Goal: Task Accomplishment & Management: Use online tool/utility

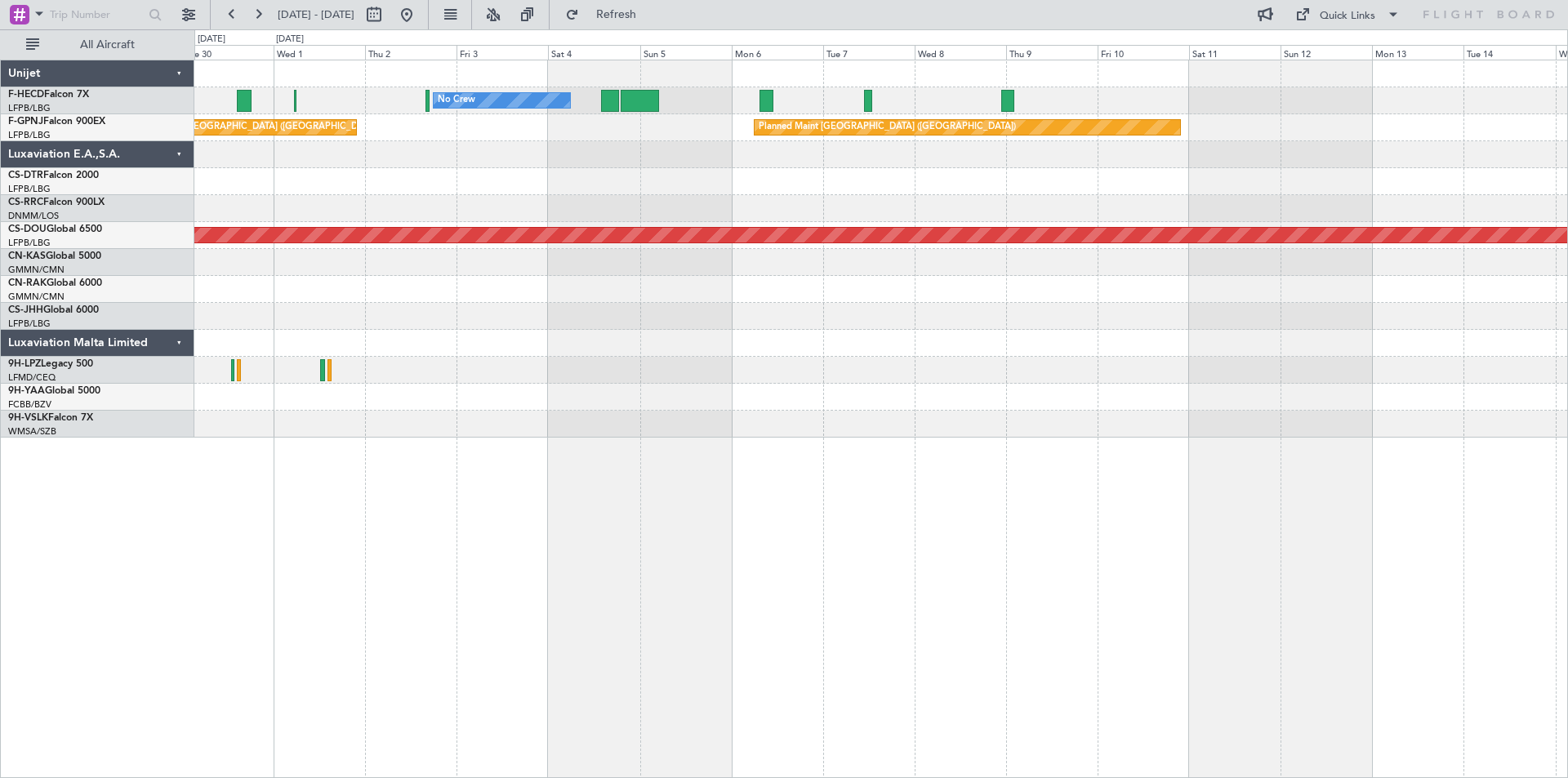
click at [359, 171] on div "Planned Maint Nice ([GEOGRAPHIC_DATA])" at bounding box center [880, 182] width 1373 height 27
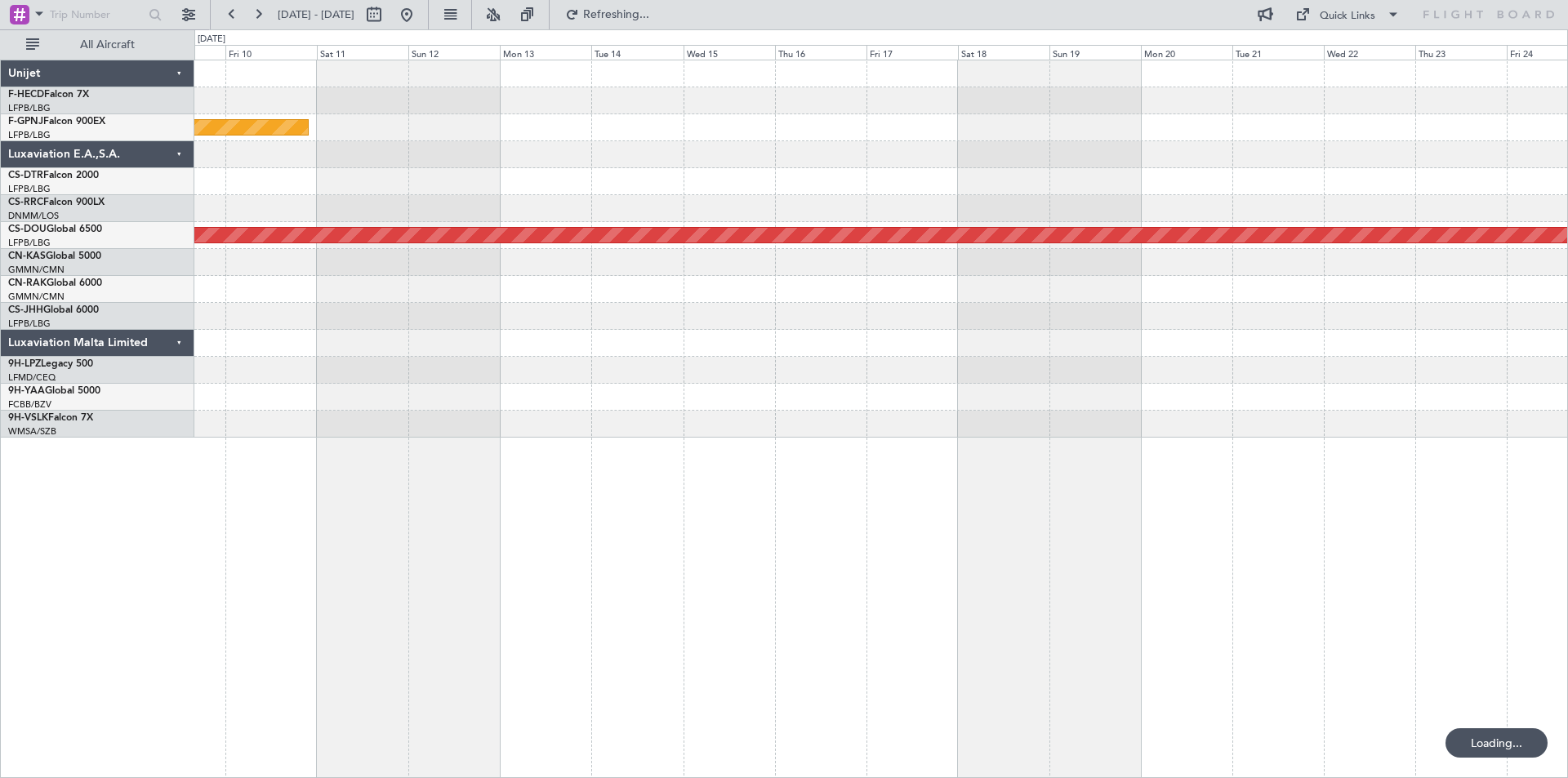
click at [447, 173] on div at bounding box center [880, 182] width 1373 height 27
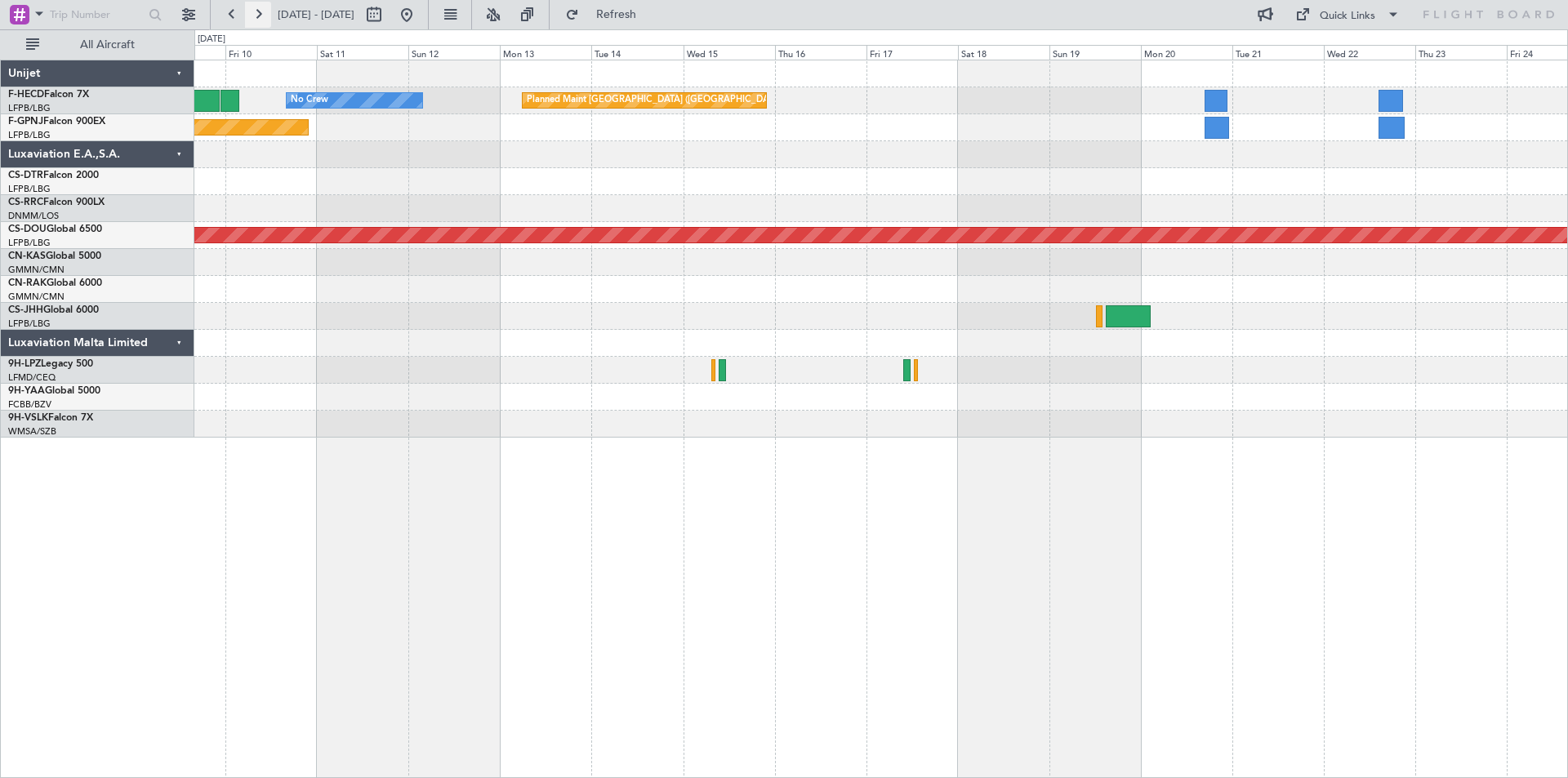
click at [259, 12] on button at bounding box center [257, 14] width 26 height 26
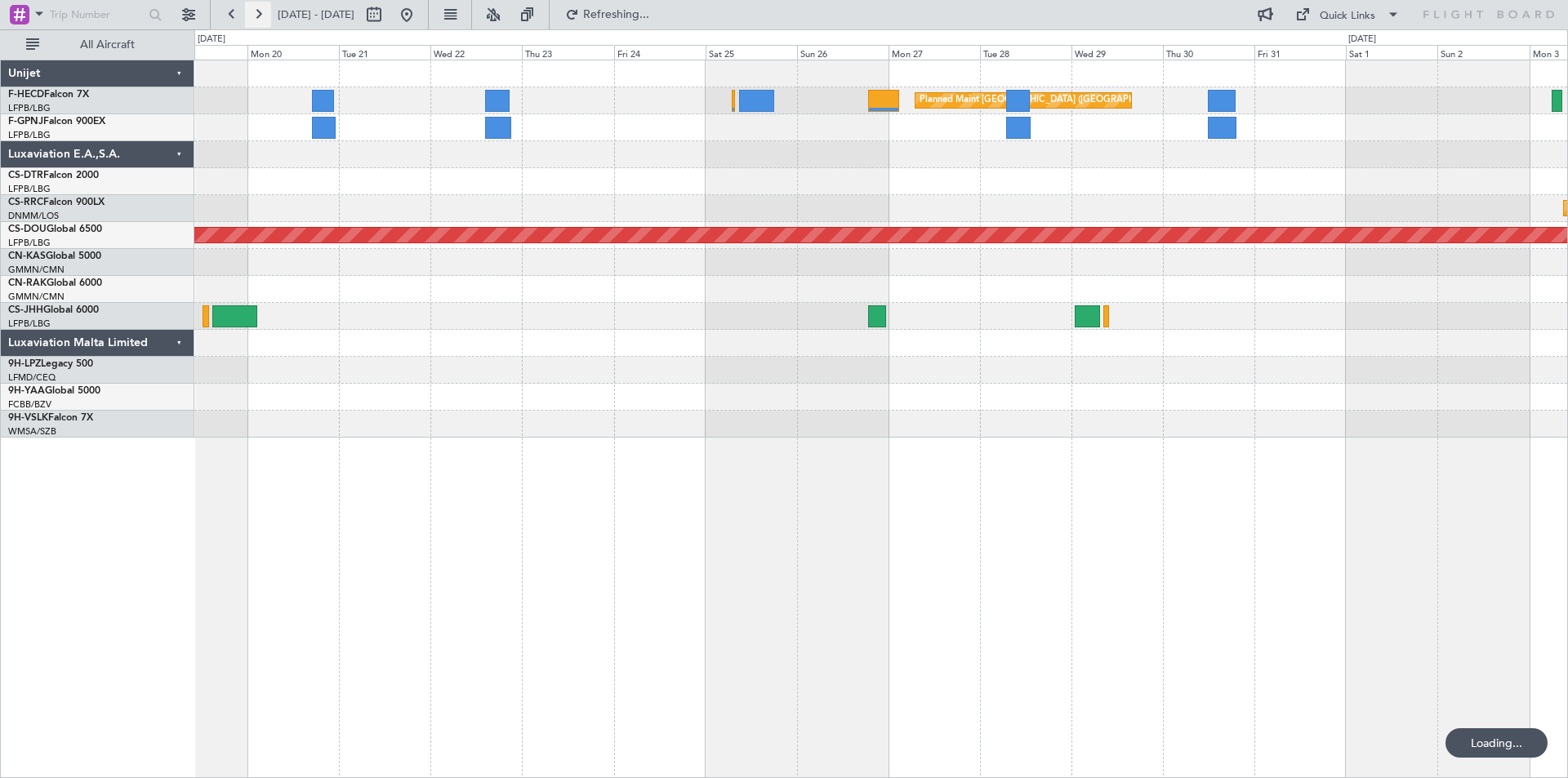
click at [259, 12] on button at bounding box center [257, 14] width 26 height 26
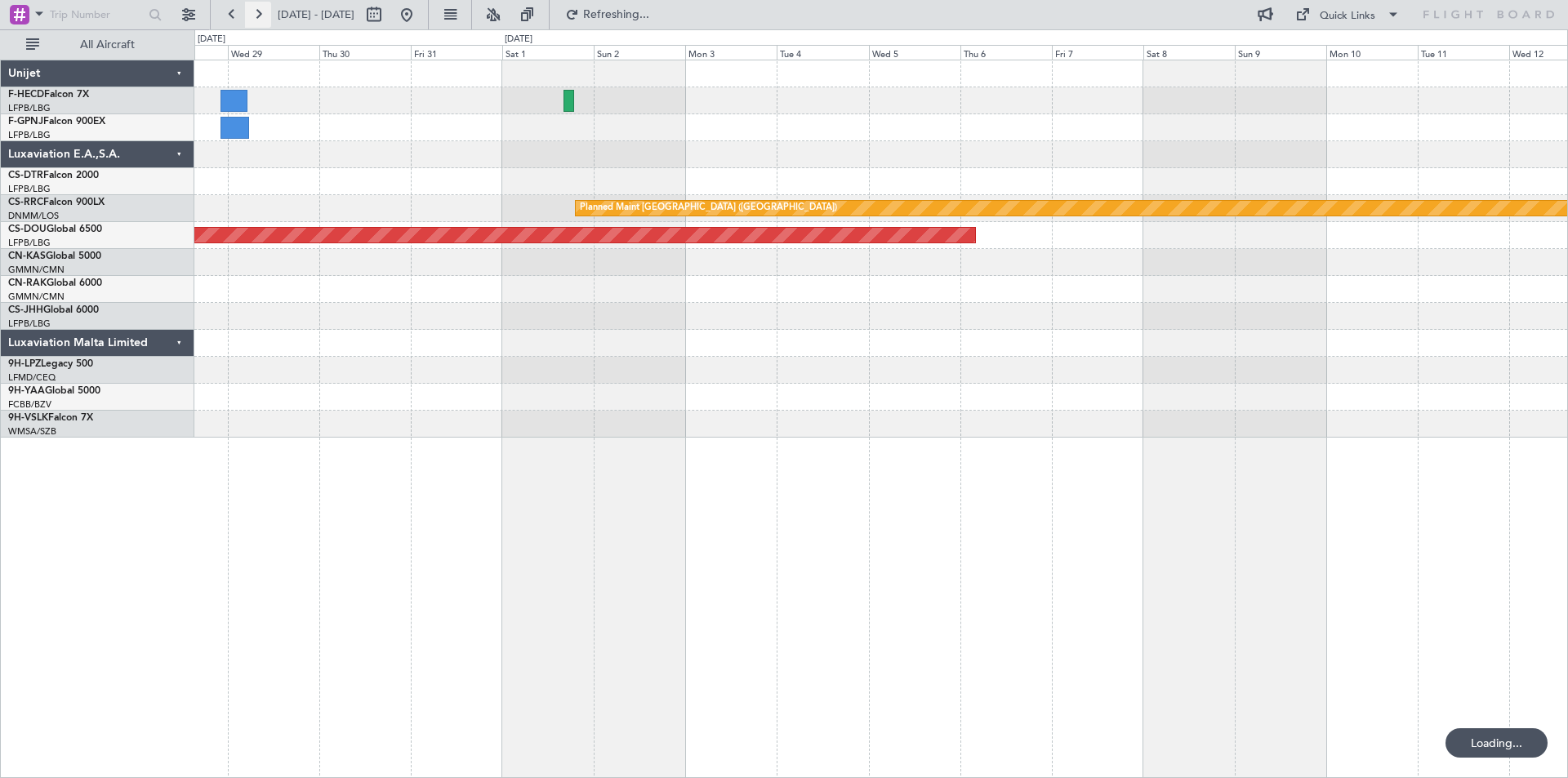
click at [259, 12] on button at bounding box center [257, 14] width 26 height 26
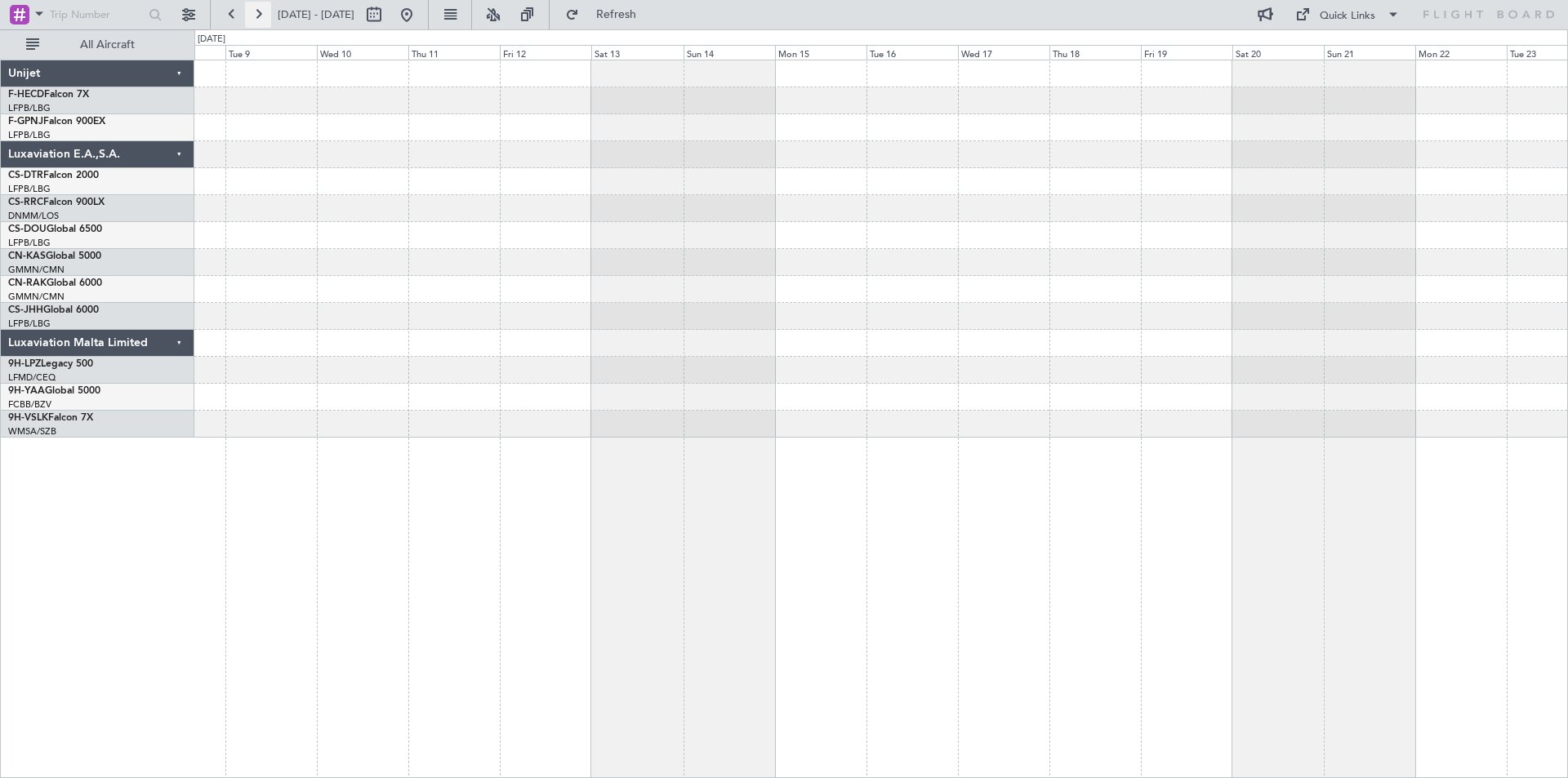
click at [259, 12] on button at bounding box center [257, 14] width 26 height 26
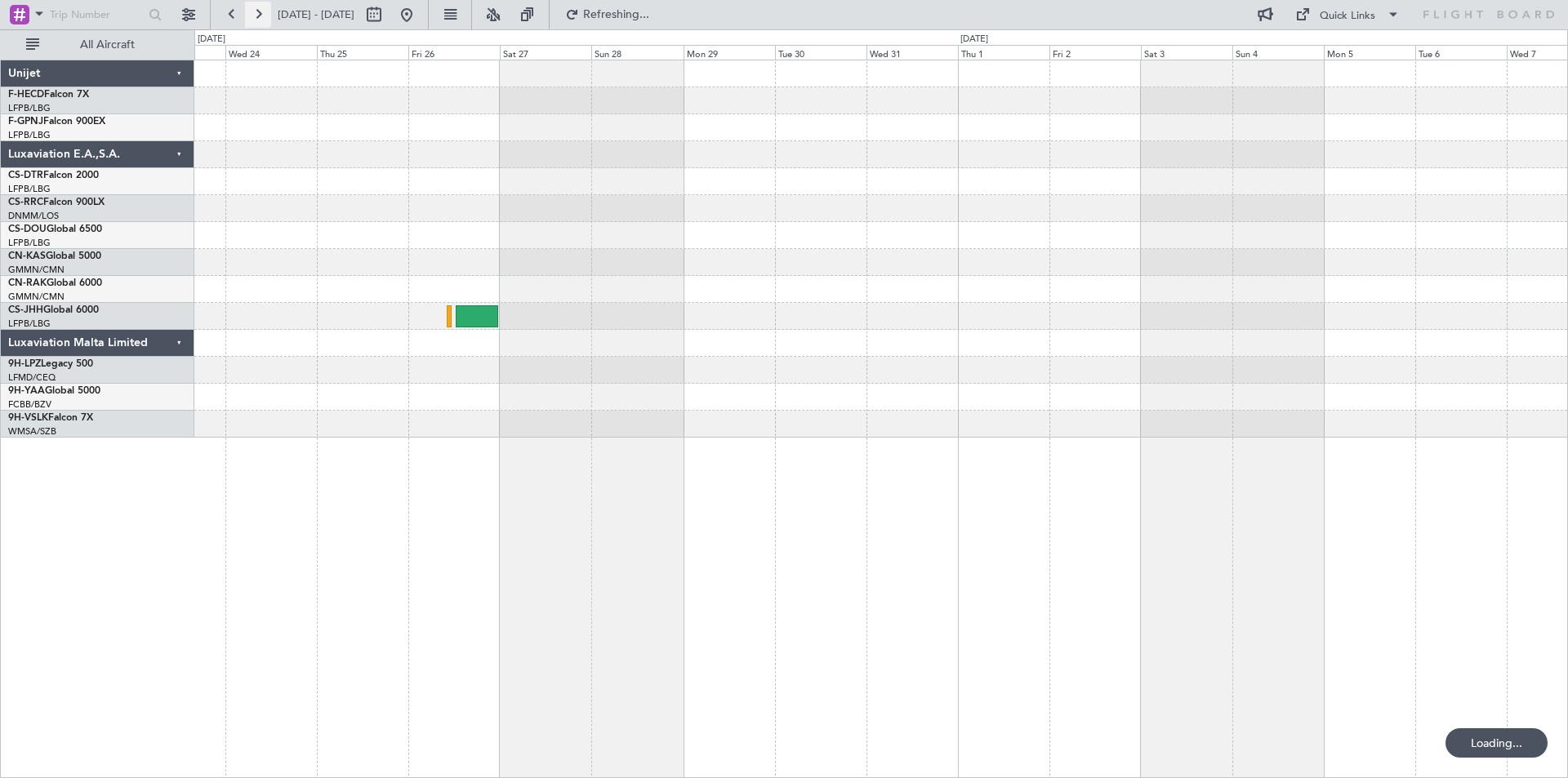
click at [259, 12] on button at bounding box center [257, 14] width 26 height 26
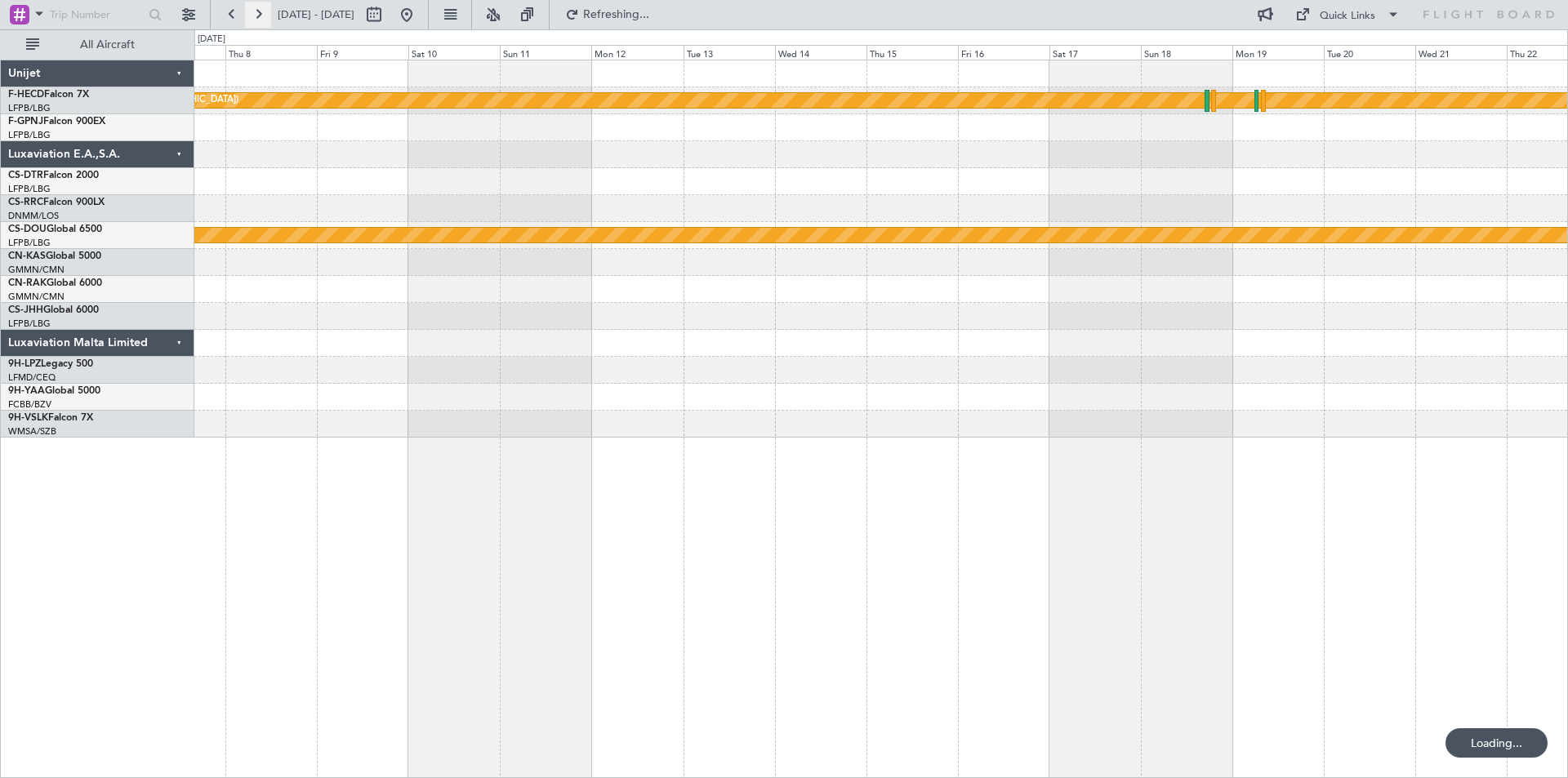
click at [259, 12] on button at bounding box center [257, 14] width 26 height 26
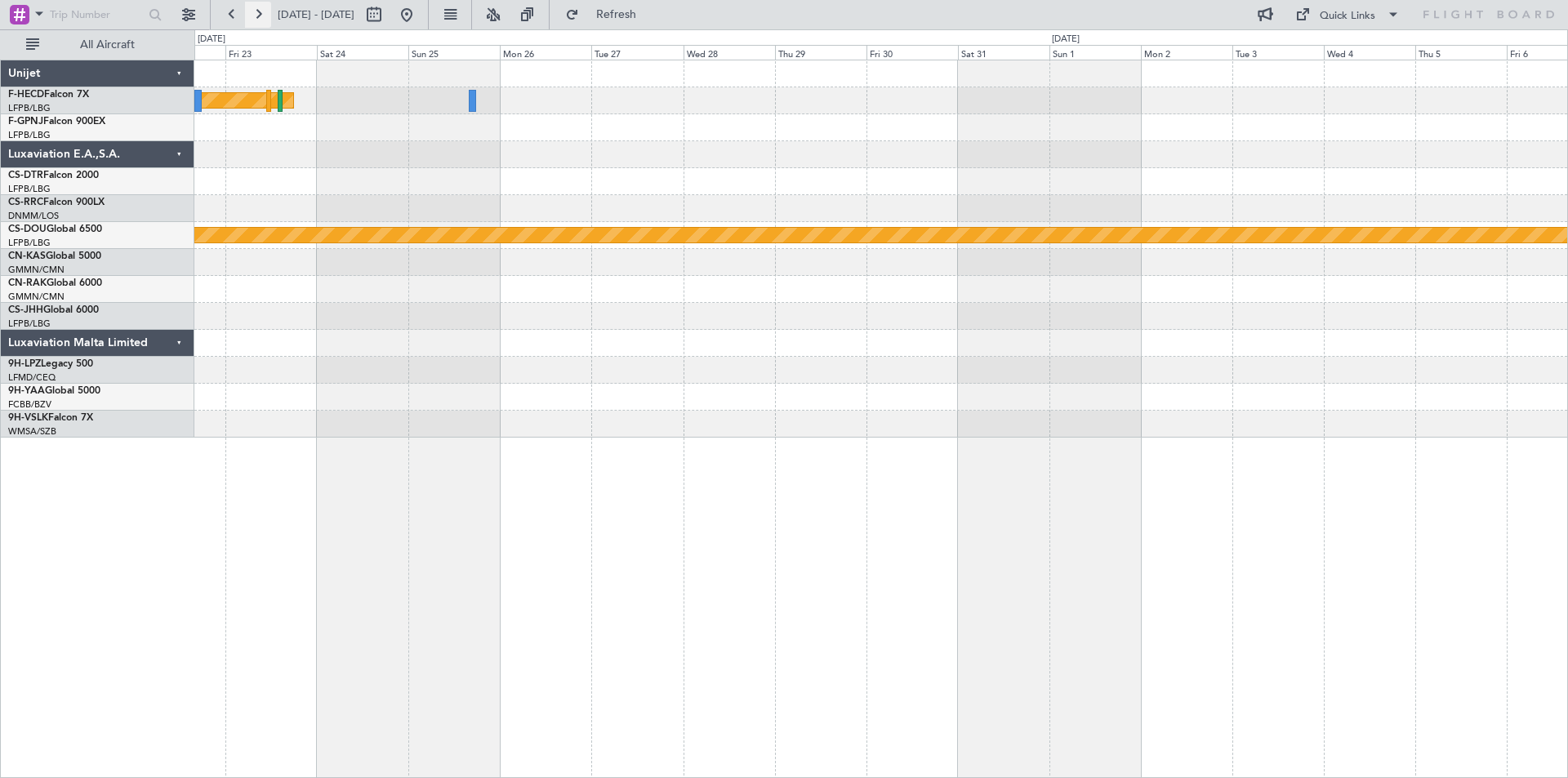
click at [259, 13] on button at bounding box center [257, 14] width 26 height 26
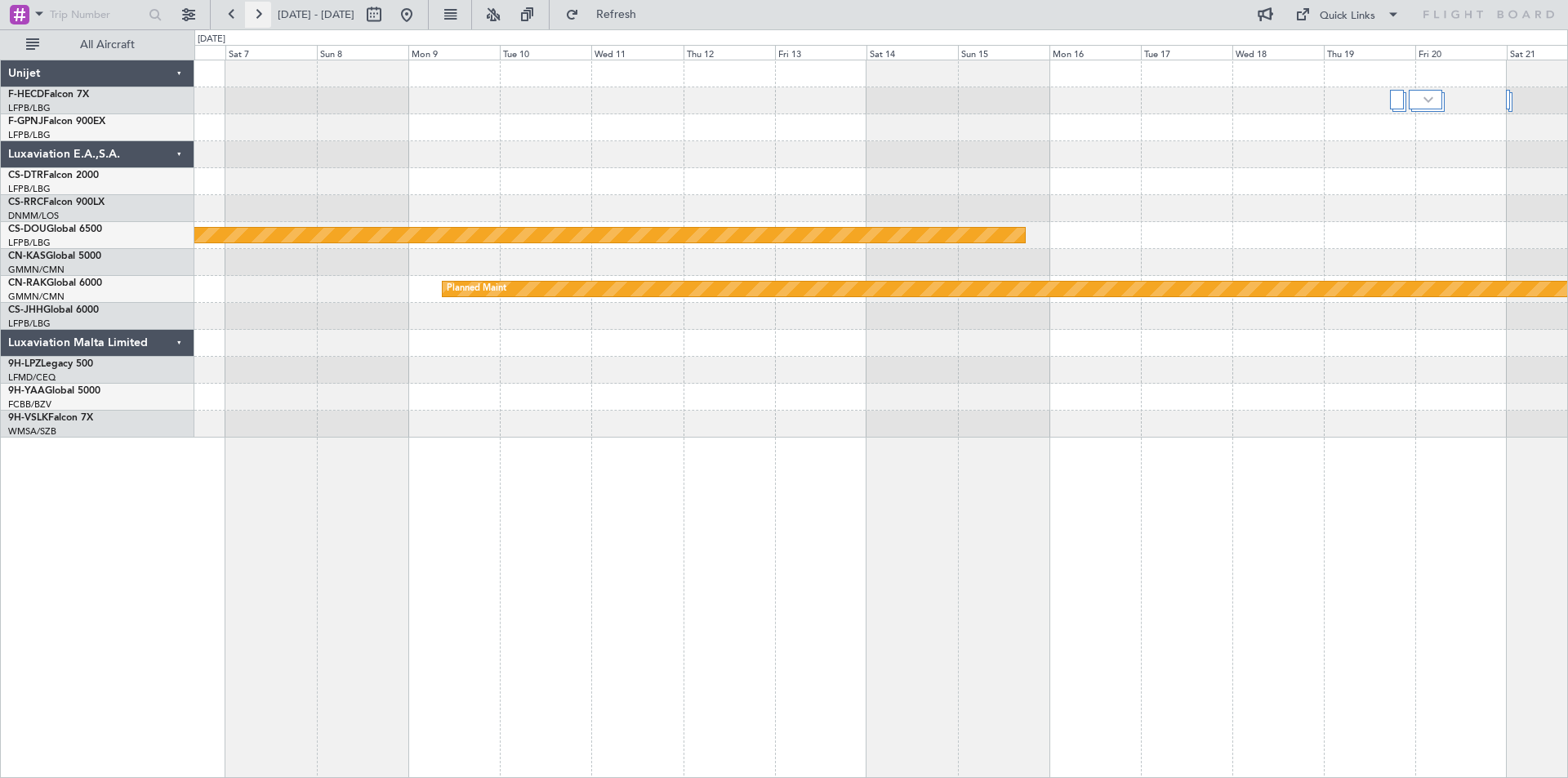
click at [259, 13] on button at bounding box center [257, 14] width 26 height 26
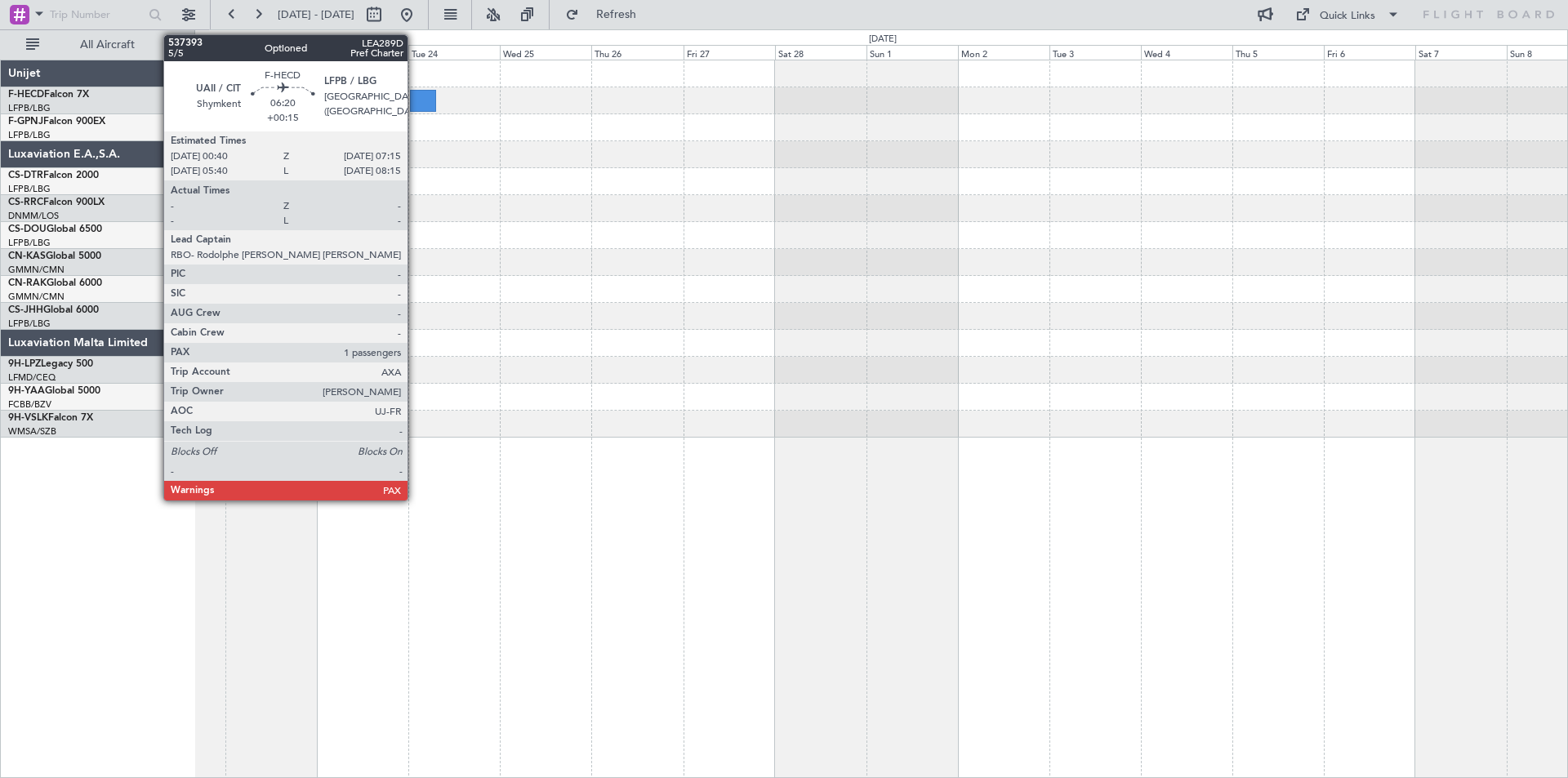
click at [415, 107] on div at bounding box center [422, 100] width 25 height 22
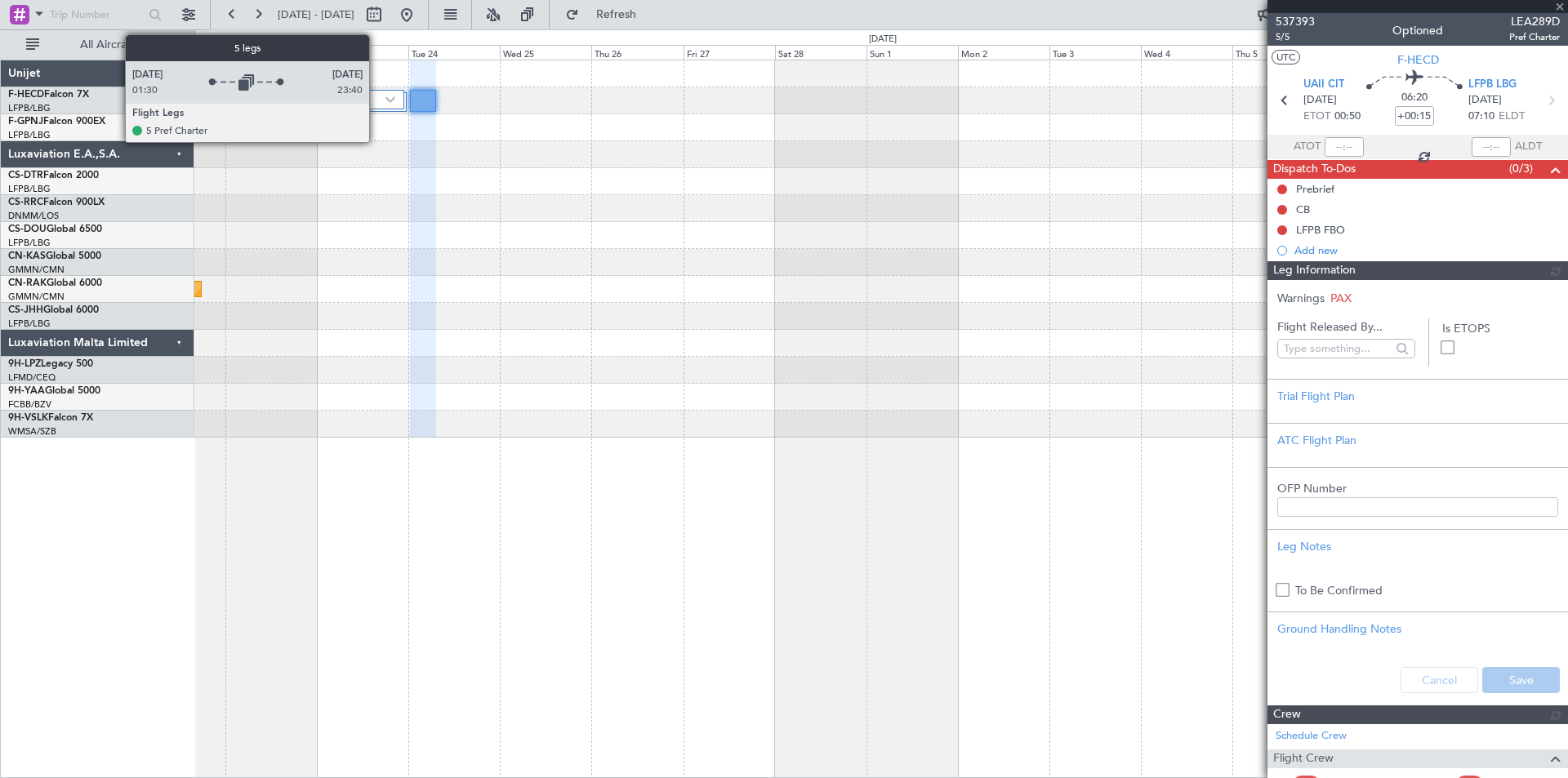
click at [368, 102] on div at bounding box center [363, 99] width 82 height 20
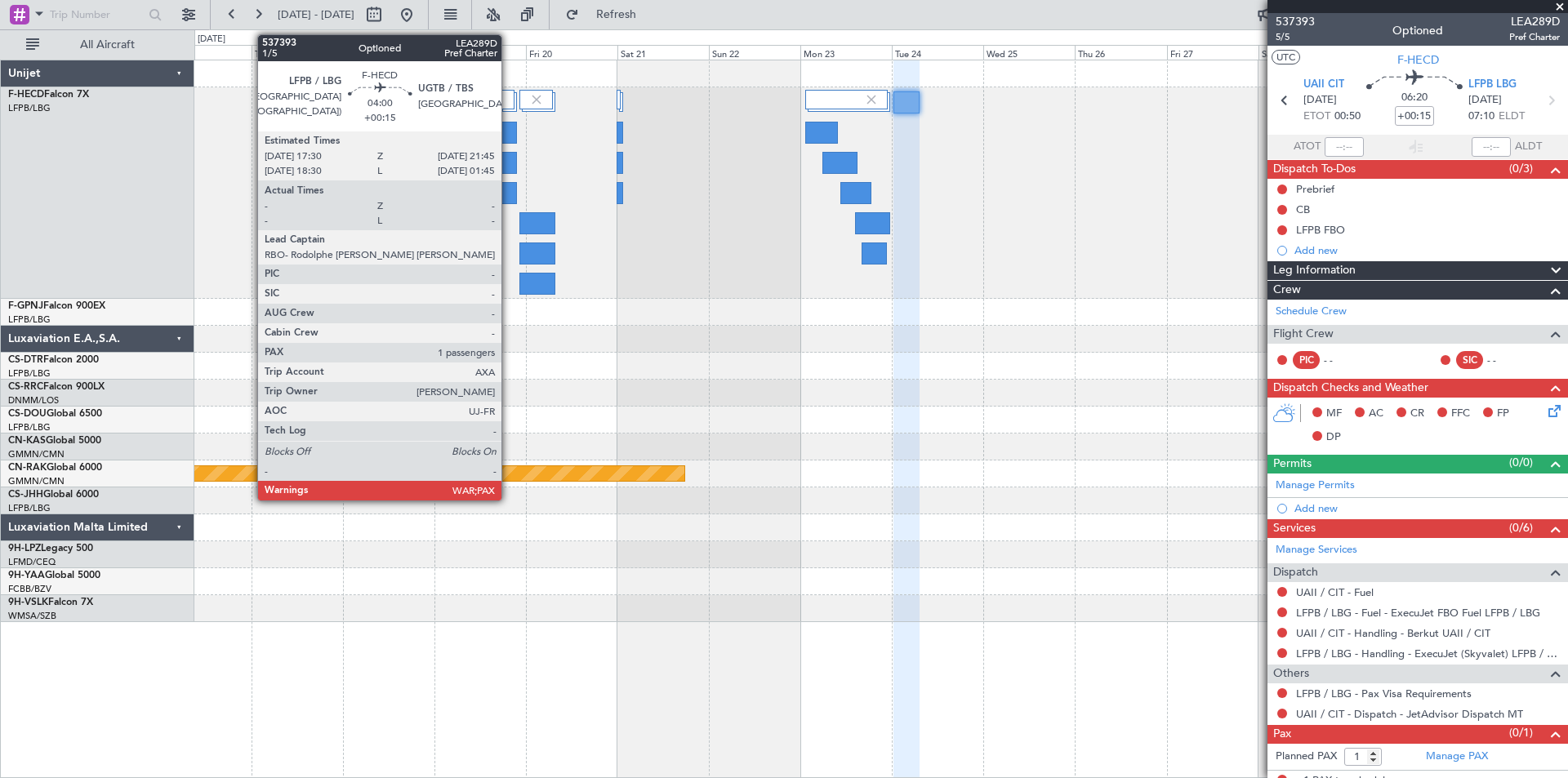
click at [509, 129] on div at bounding box center [507, 133] width 16 height 22
click at [509, 127] on div at bounding box center [507, 133] width 16 height 22
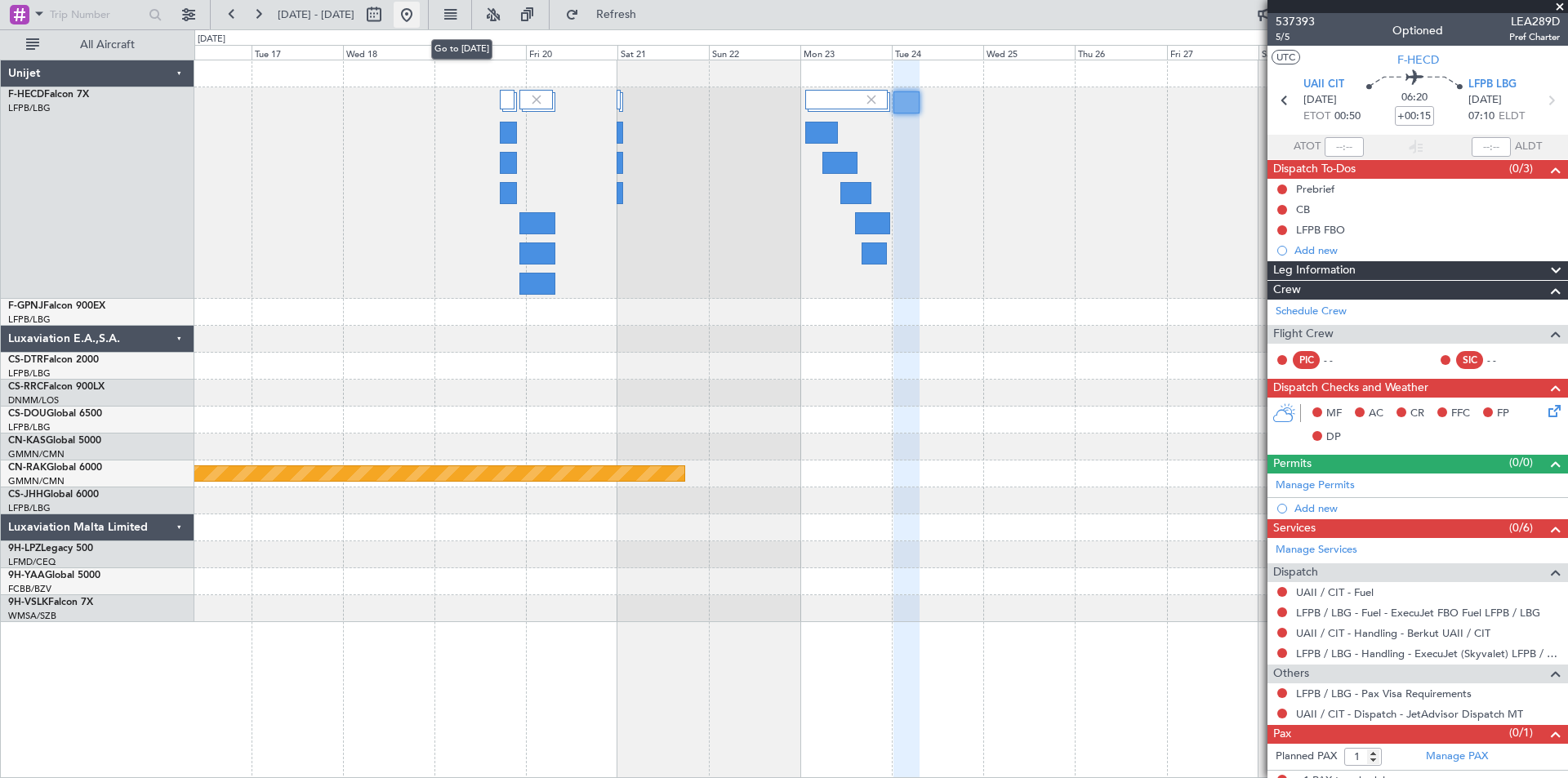
click at [420, 14] on button at bounding box center [406, 14] width 26 height 26
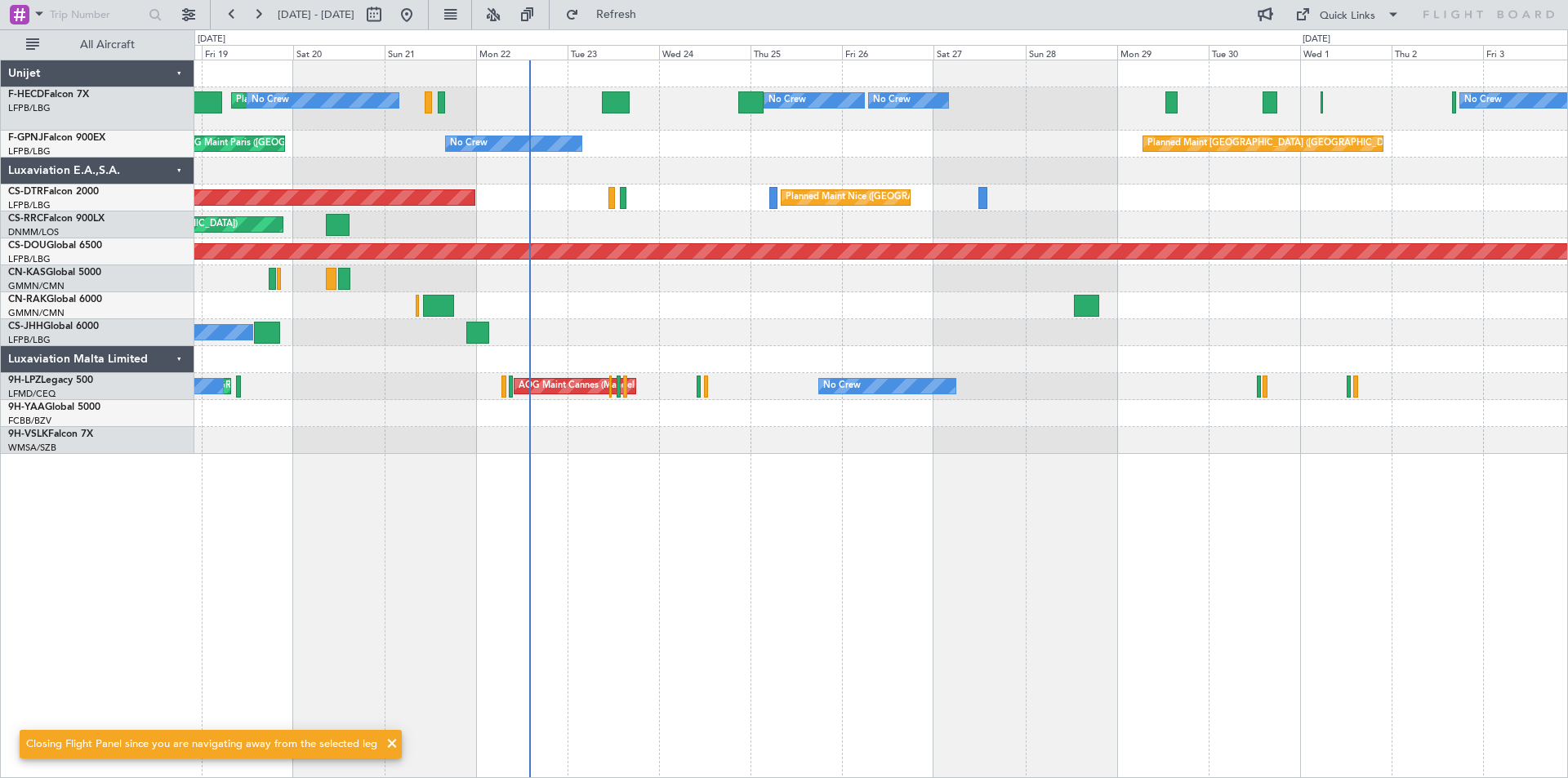
click at [671, 149] on div "AOG Maint Paris ([GEOGRAPHIC_DATA]) Planned Maint [GEOGRAPHIC_DATA] ([GEOGRAPHI…" at bounding box center [880, 144] width 1373 height 27
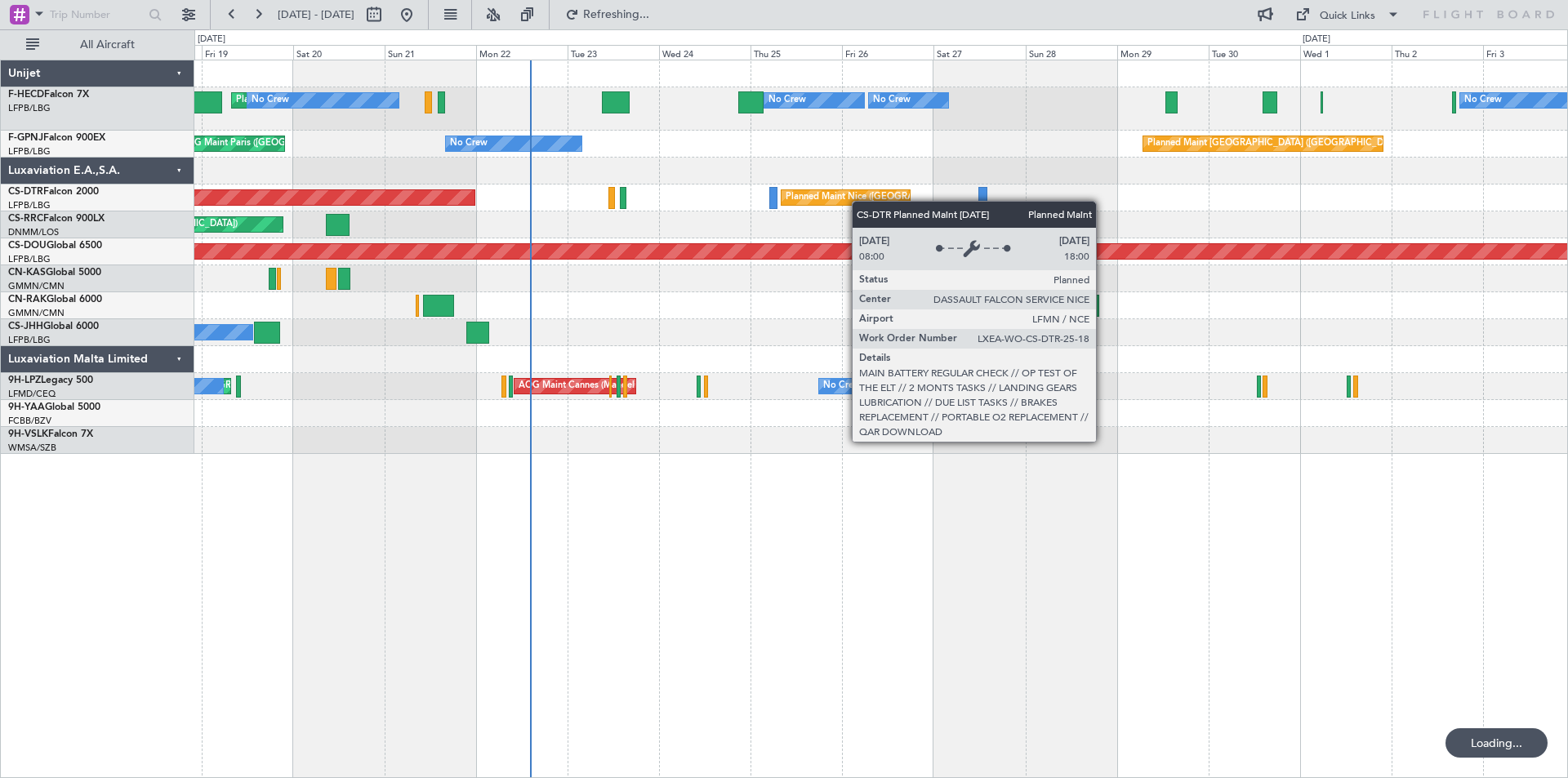
click at [420, 208] on div "Planned Maint Nice ([GEOGRAPHIC_DATA]) AOG Maint Sofia Planned Maint Sofia" at bounding box center [880, 198] width 1373 height 27
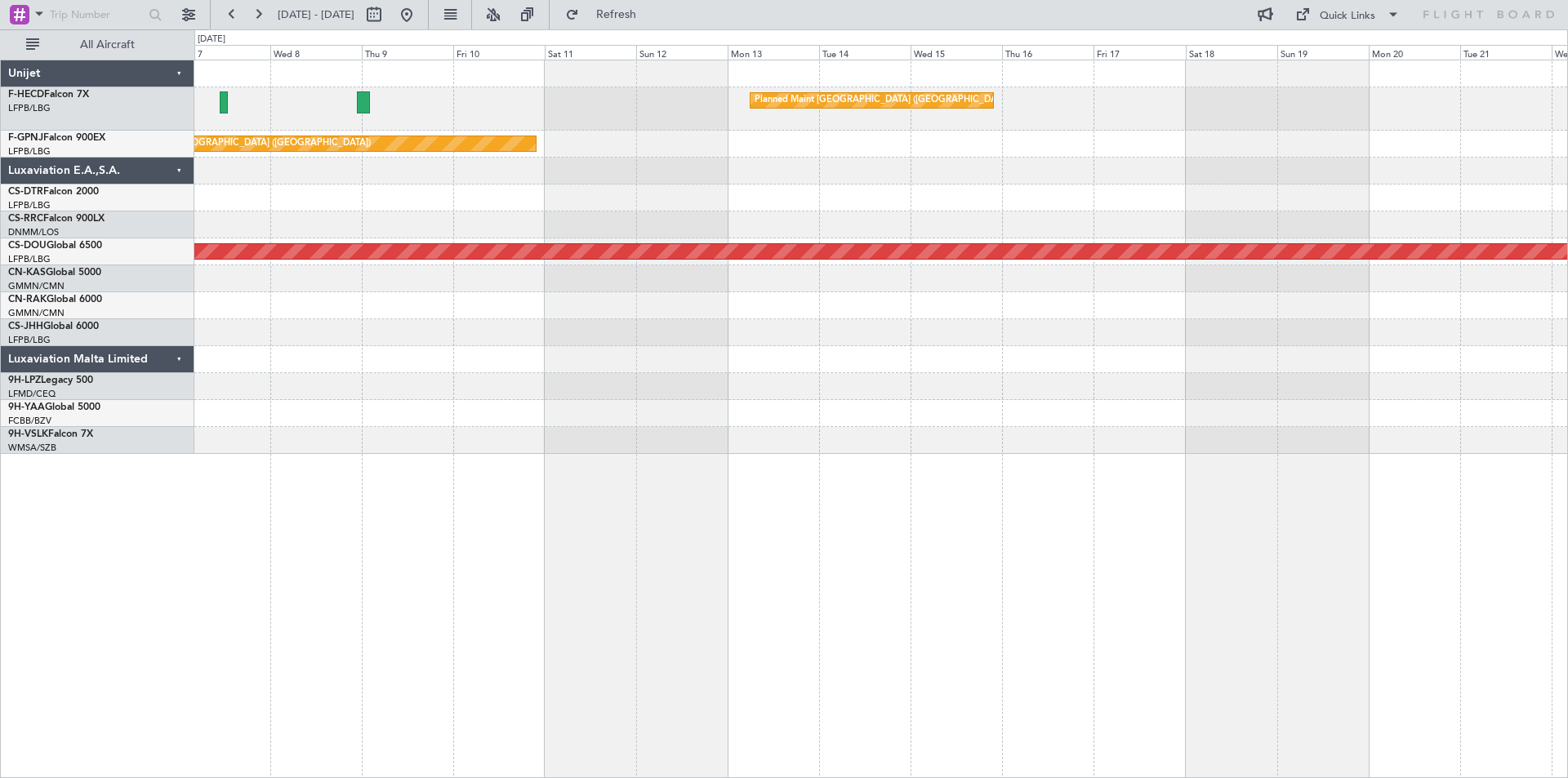
click at [496, 224] on div "Planned Maint [GEOGRAPHIC_DATA] ([GEOGRAPHIC_DATA]) No Crew Planned Maint [GEOG…" at bounding box center [880, 256] width 1373 height 393
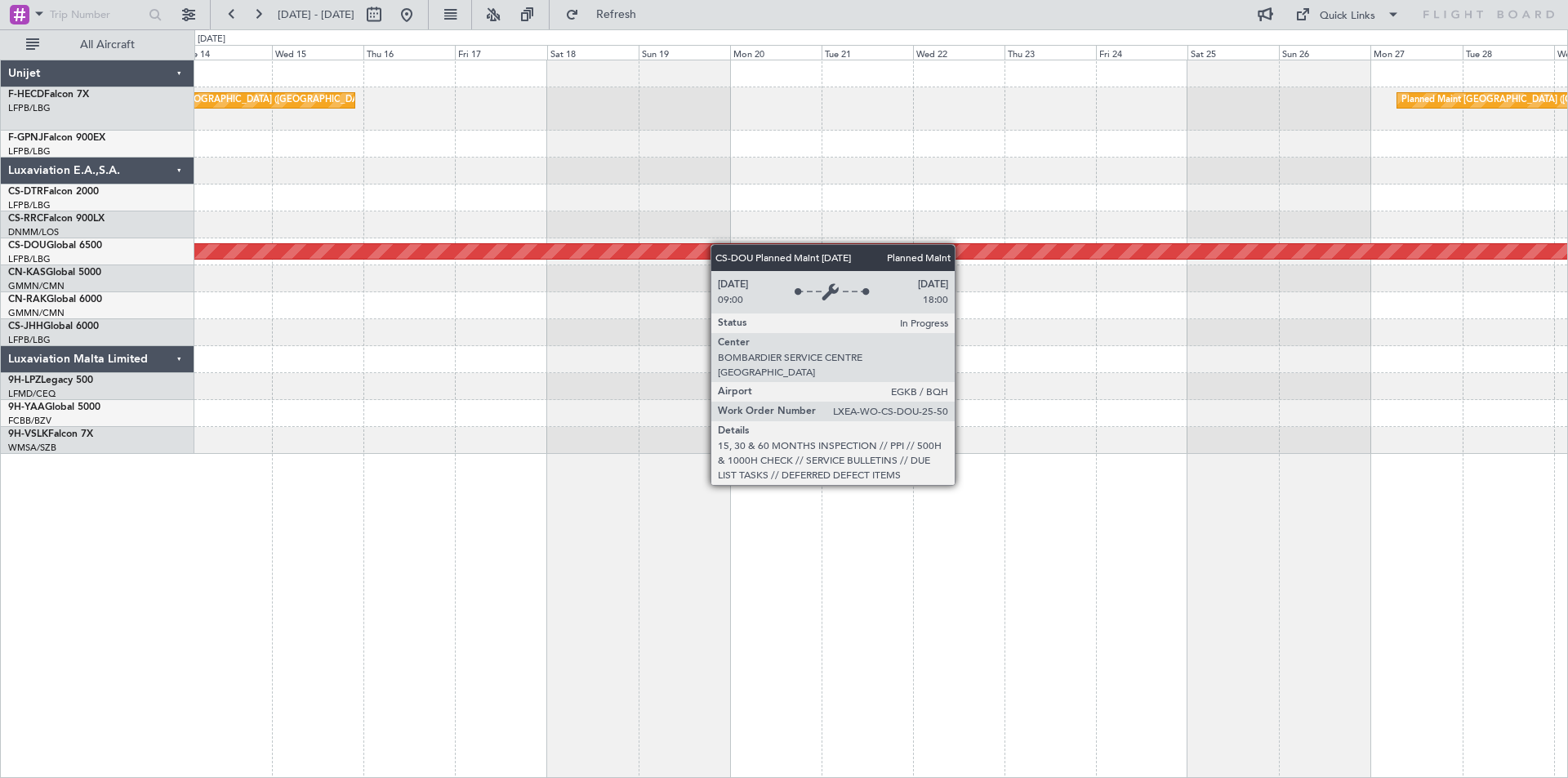
click at [524, 249] on div "Planned Maint [GEOGRAPHIC_DATA] ([GEOGRAPHIC_DATA]) Planned Maint [GEOGRAPHIC_D…" at bounding box center [880, 256] width 1373 height 393
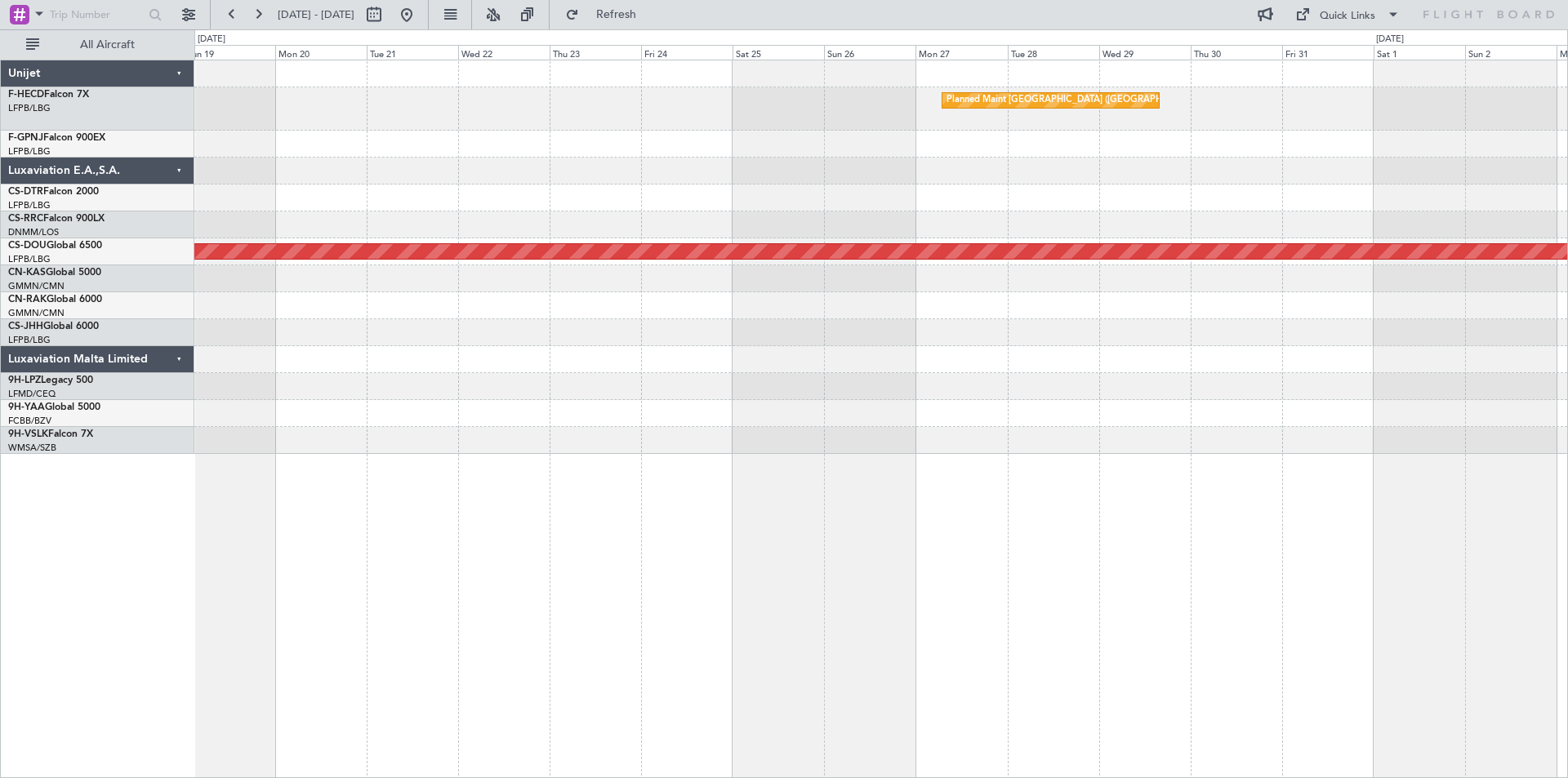
click at [591, 237] on div "Planned Maint [GEOGRAPHIC_DATA] ([GEOGRAPHIC_DATA])" at bounding box center [880, 225] width 1373 height 27
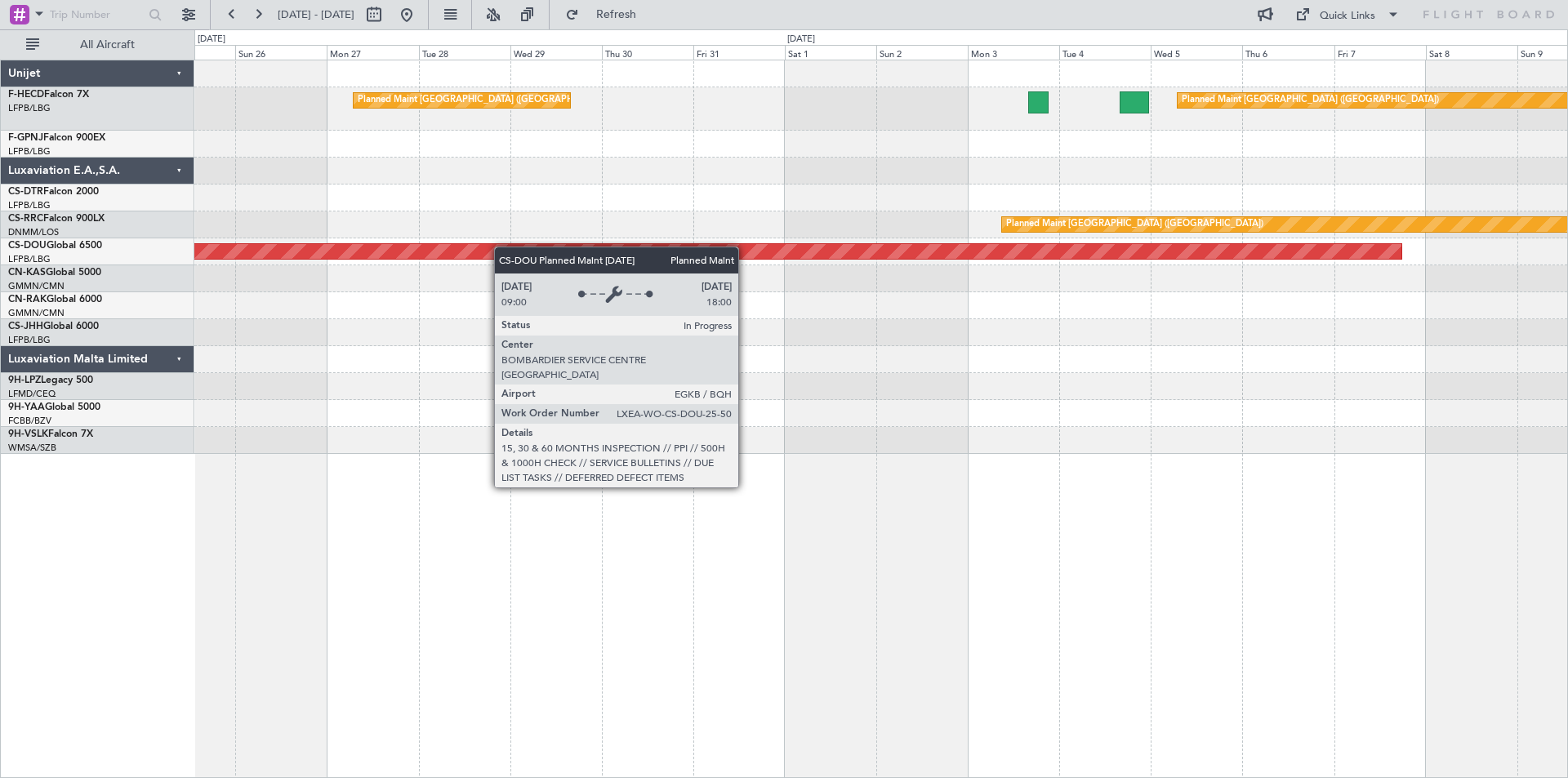
click at [456, 250] on div "Planned Maint [GEOGRAPHIC_DATA] ([GEOGRAPHIC_DATA]) Planned Maint [GEOGRAPHIC_D…" at bounding box center [880, 256] width 1373 height 393
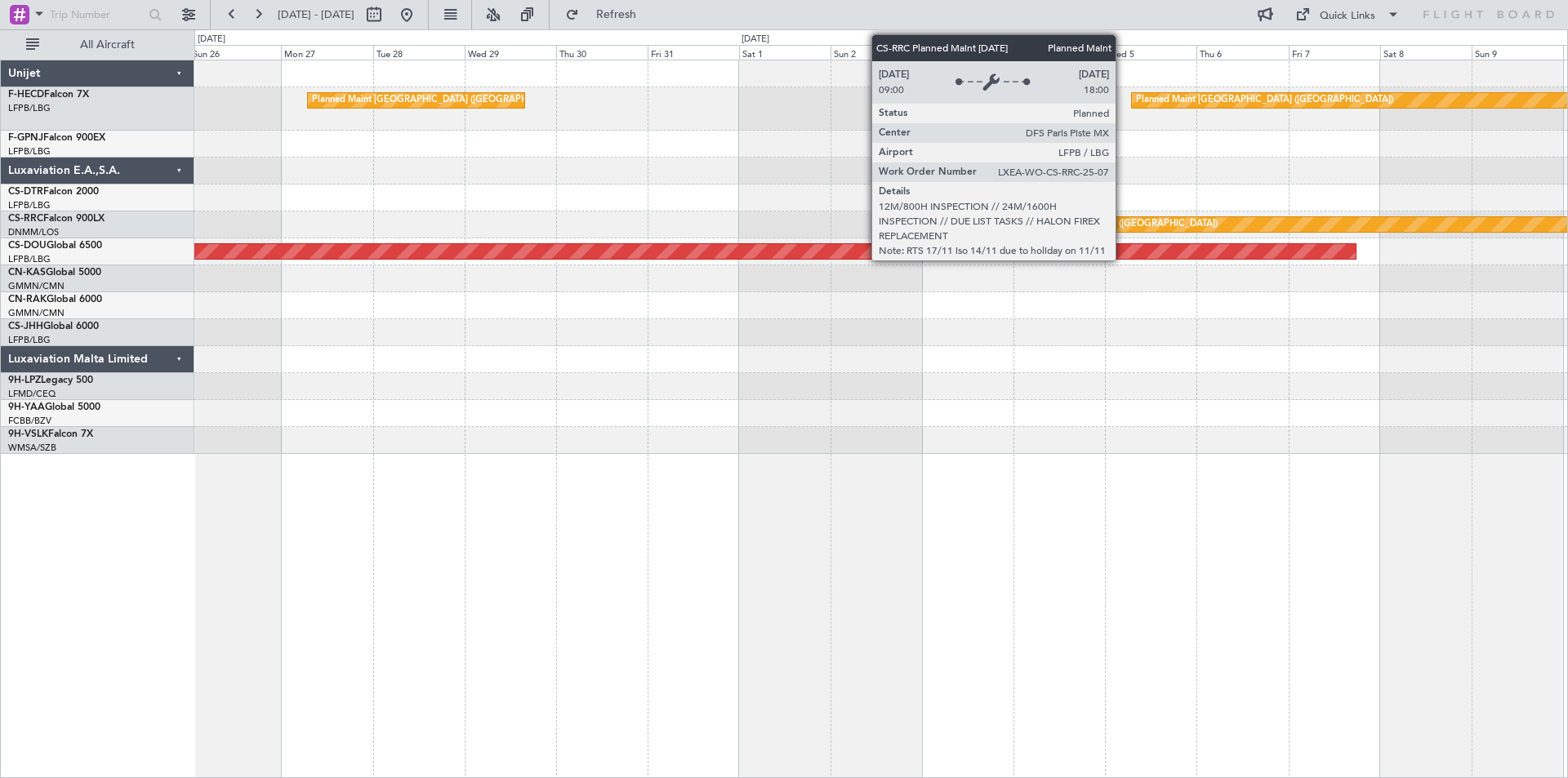
click at [550, 236] on div "Planned Maint [GEOGRAPHIC_DATA] ([GEOGRAPHIC_DATA])" at bounding box center [880, 225] width 1373 height 27
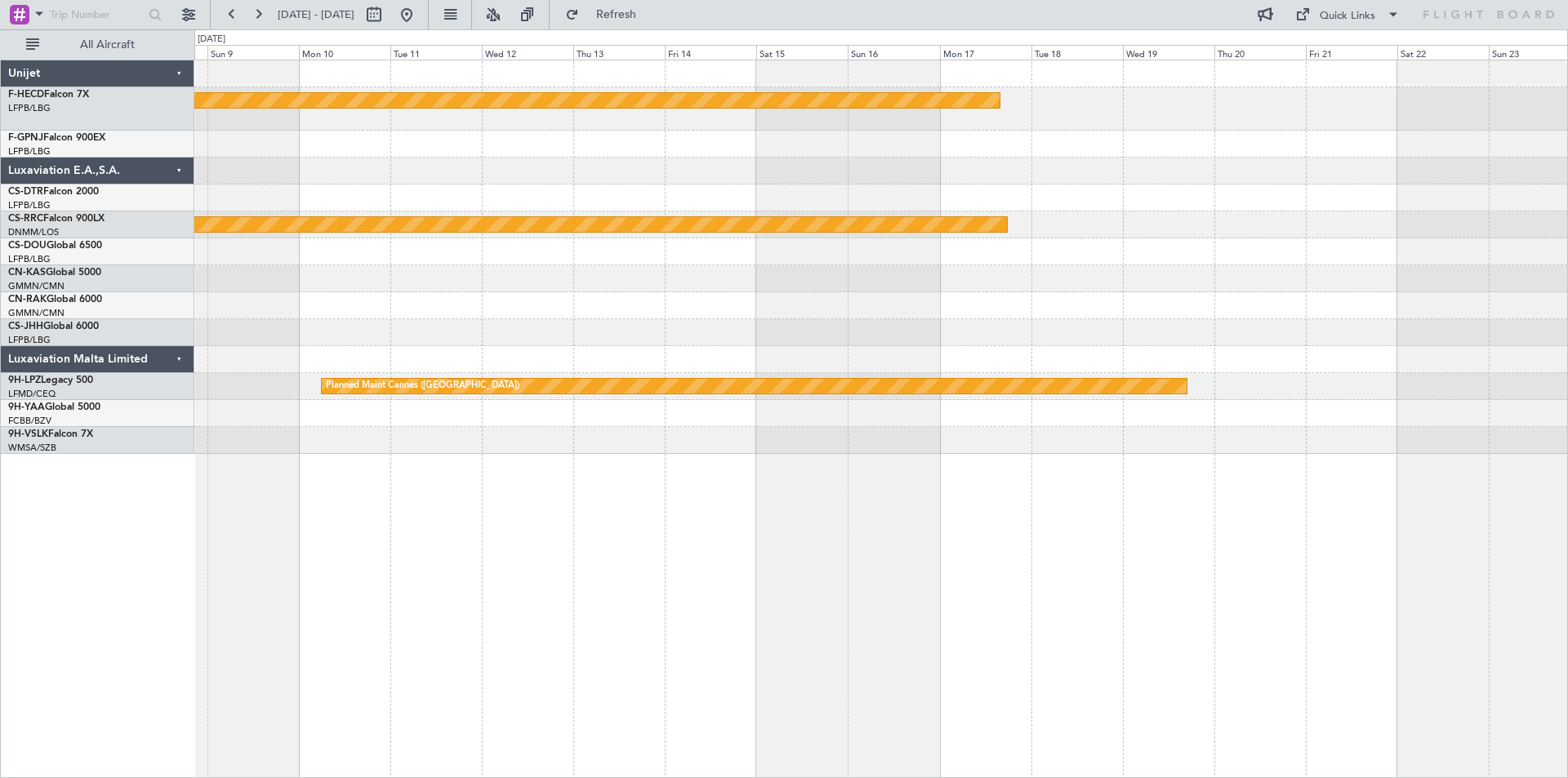
click at [519, 201] on div at bounding box center [880, 198] width 1373 height 27
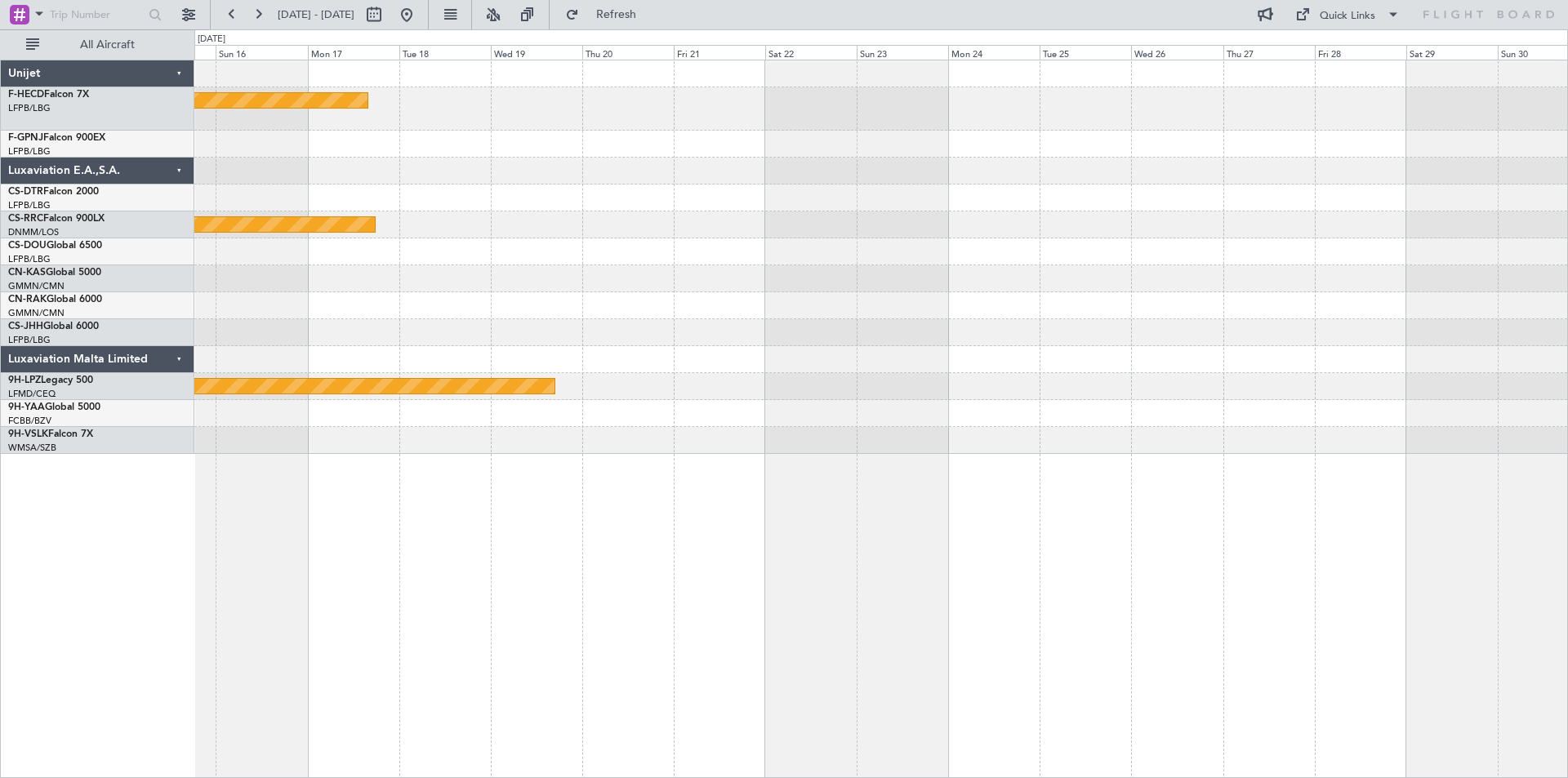
click at [418, 199] on div at bounding box center [880, 198] width 1373 height 27
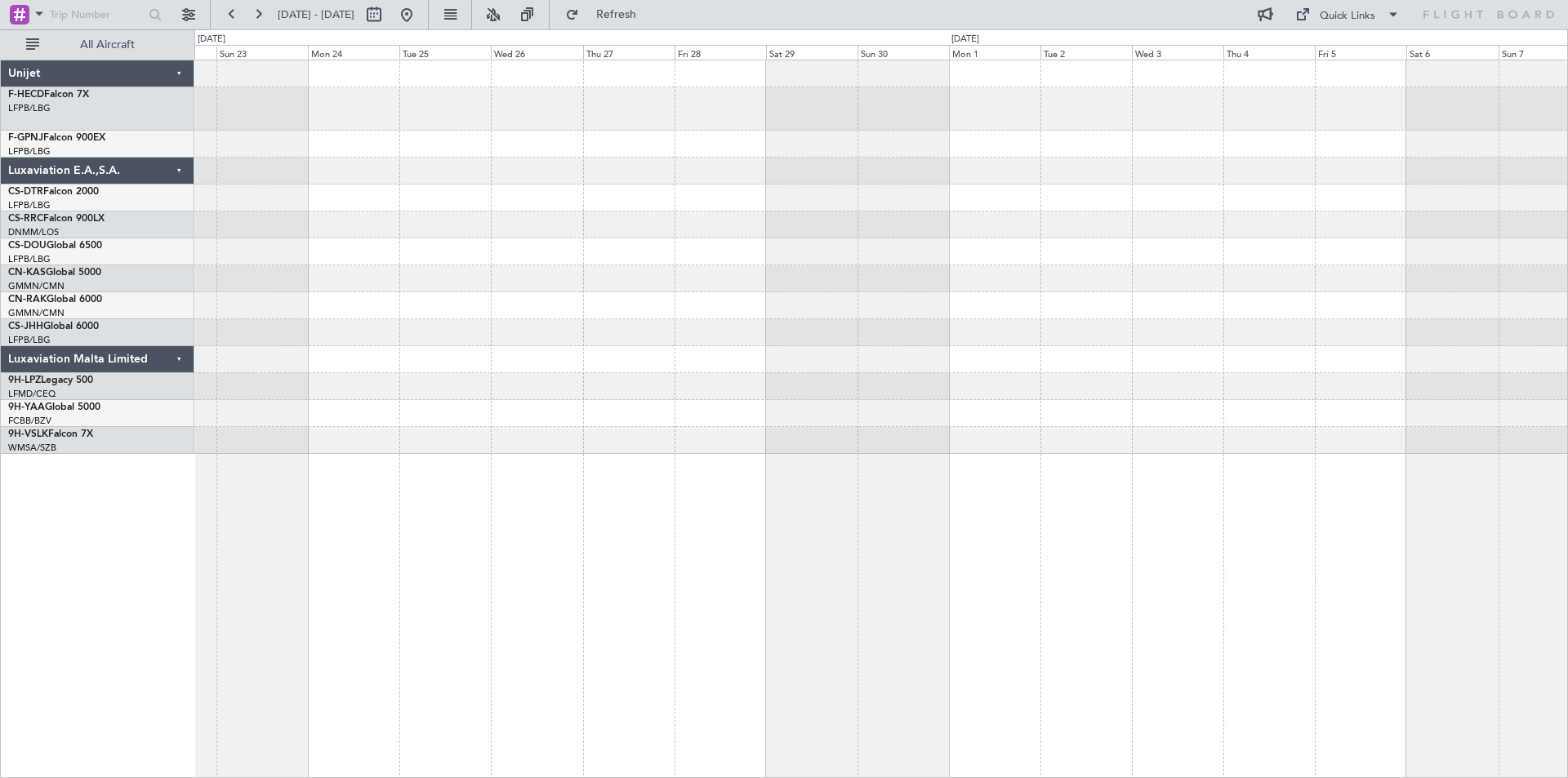
click at [457, 215] on div "Planned Maint Cannes ([GEOGRAPHIC_DATA])" at bounding box center [880, 256] width 1373 height 393
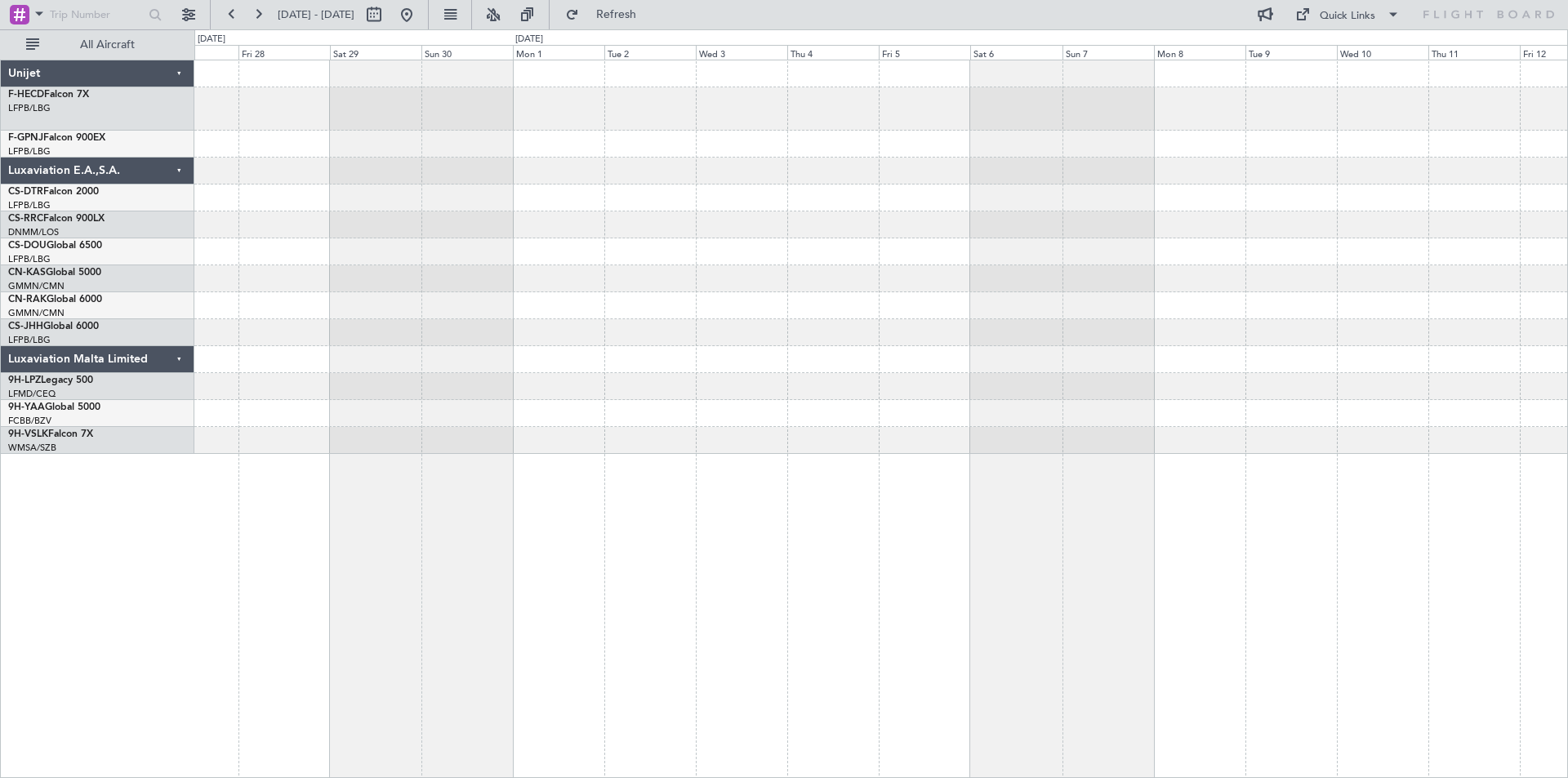
click at [409, 234] on div at bounding box center [880, 225] width 1373 height 27
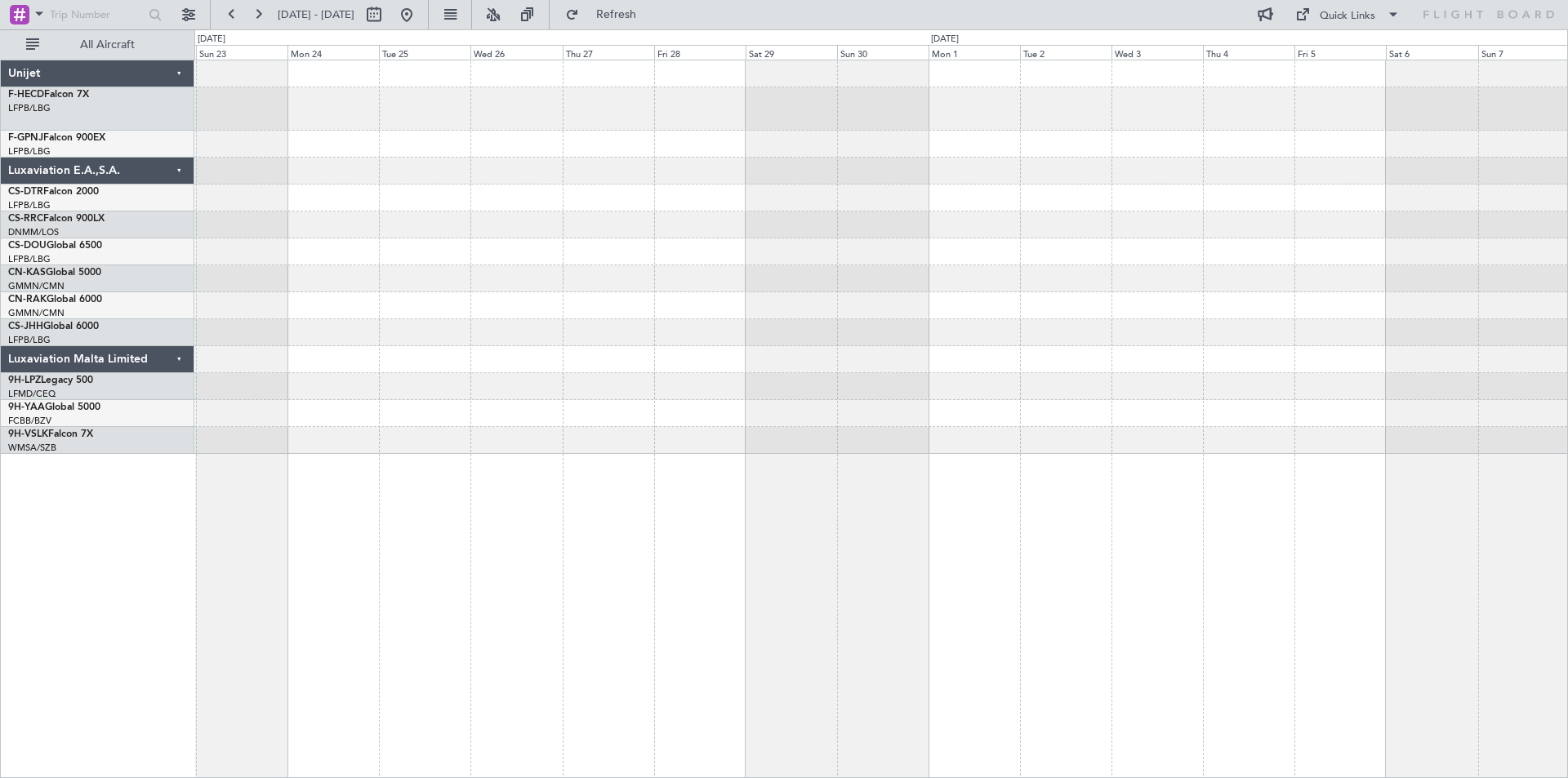
click at [1016, 210] on div at bounding box center [880, 198] width 1373 height 27
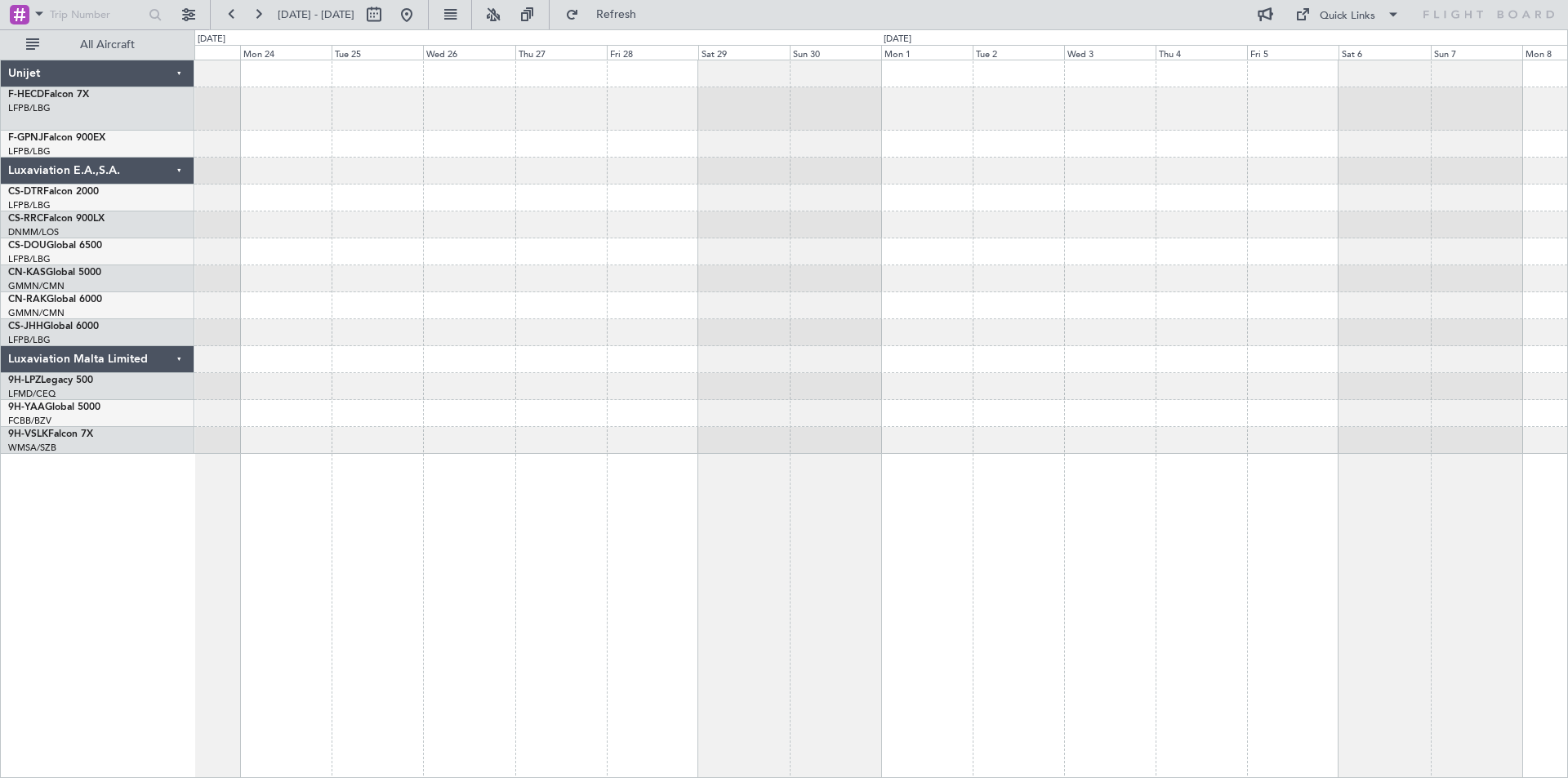
click at [991, 274] on div at bounding box center [880, 256] width 1373 height 393
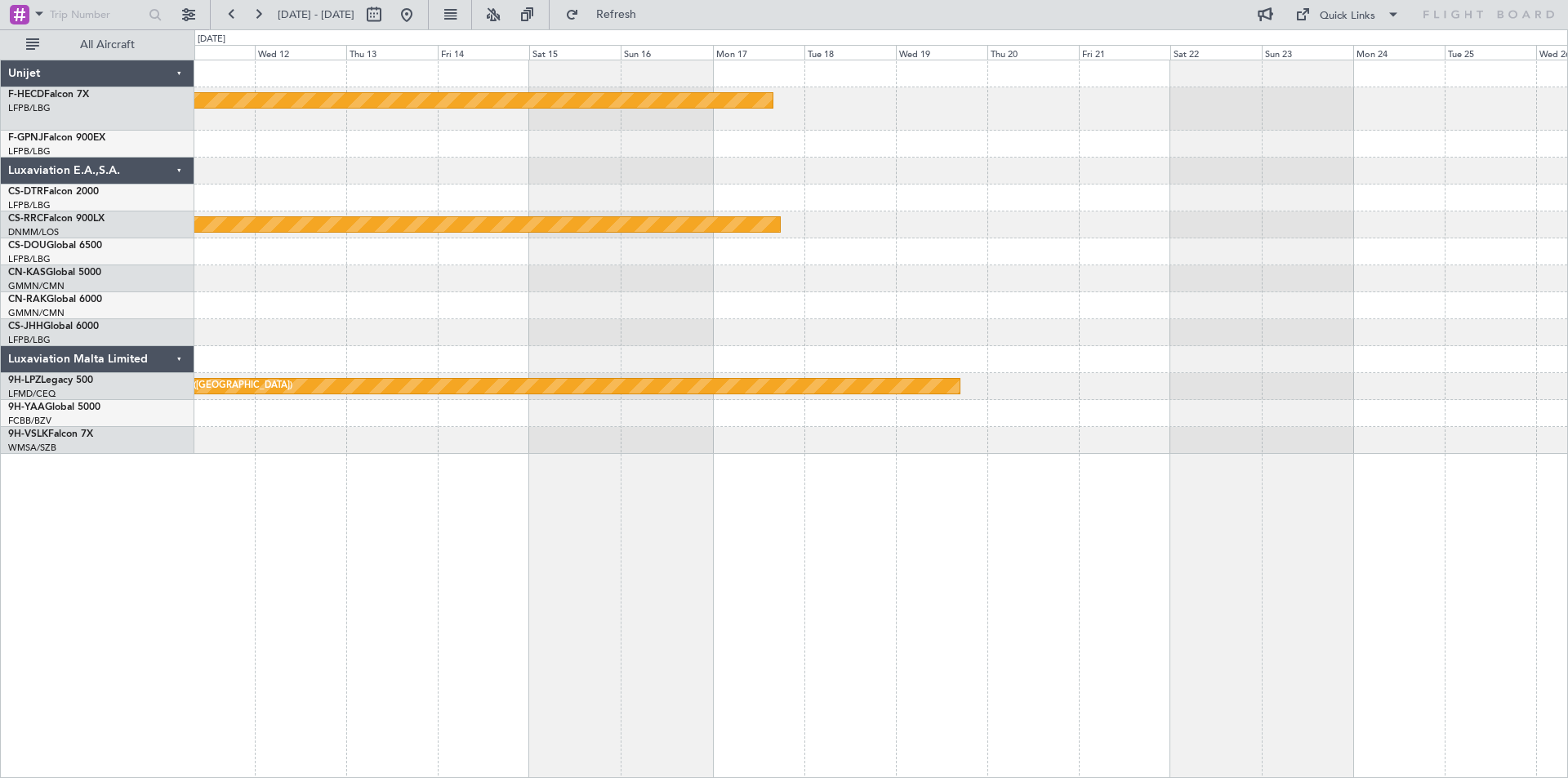
click at [922, 299] on div "Planned Maint [GEOGRAPHIC_DATA] ([GEOGRAPHIC_DATA]) Planned Maint [GEOGRAPHIC_D…" at bounding box center [880, 256] width 1373 height 393
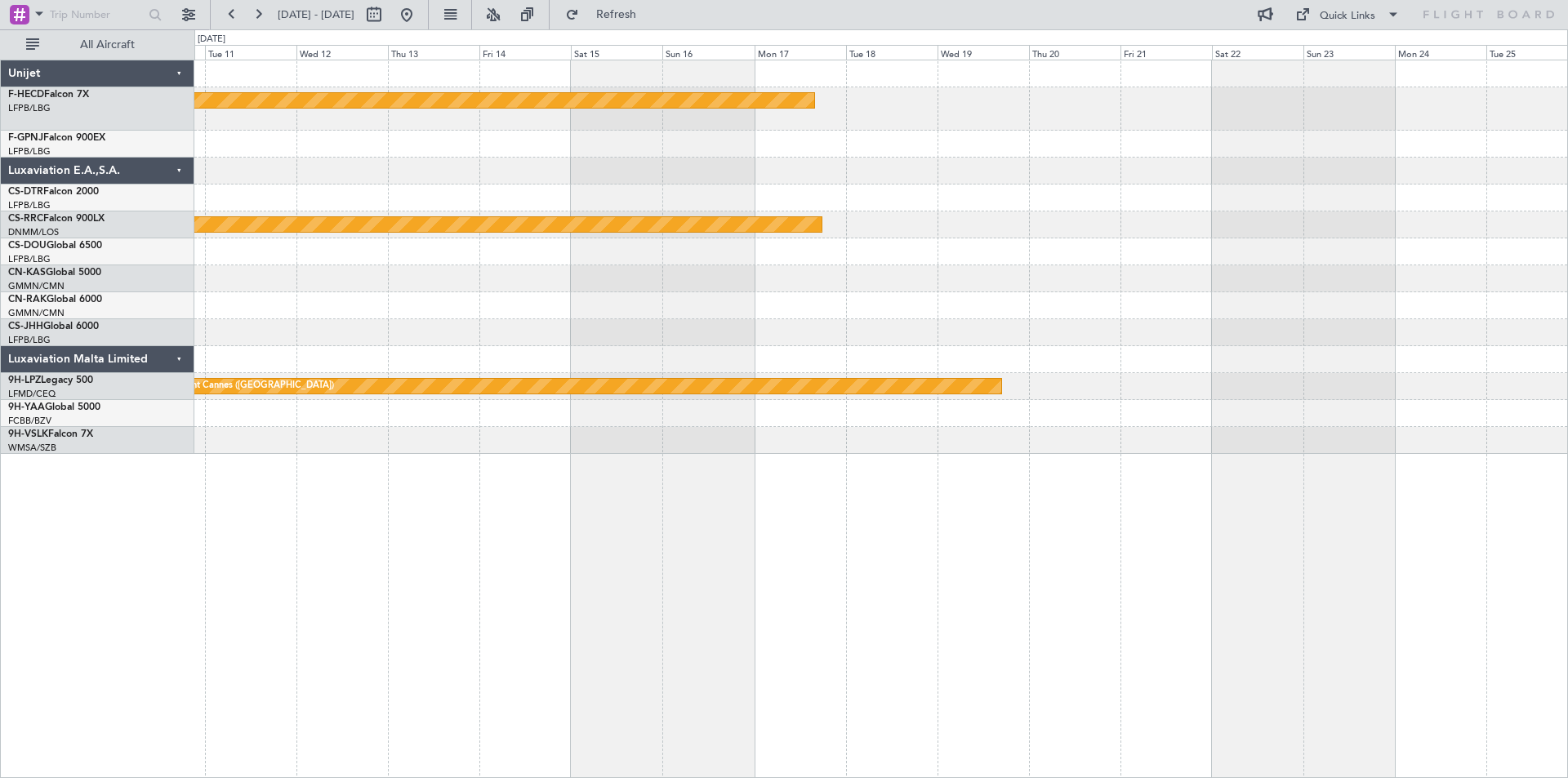
click at [888, 322] on div "Planned Maint [GEOGRAPHIC_DATA] ([GEOGRAPHIC_DATA]) Planned Maint [GEOGRAPHIC_D…" at bounding box center [880, 256] width 1373 height 393
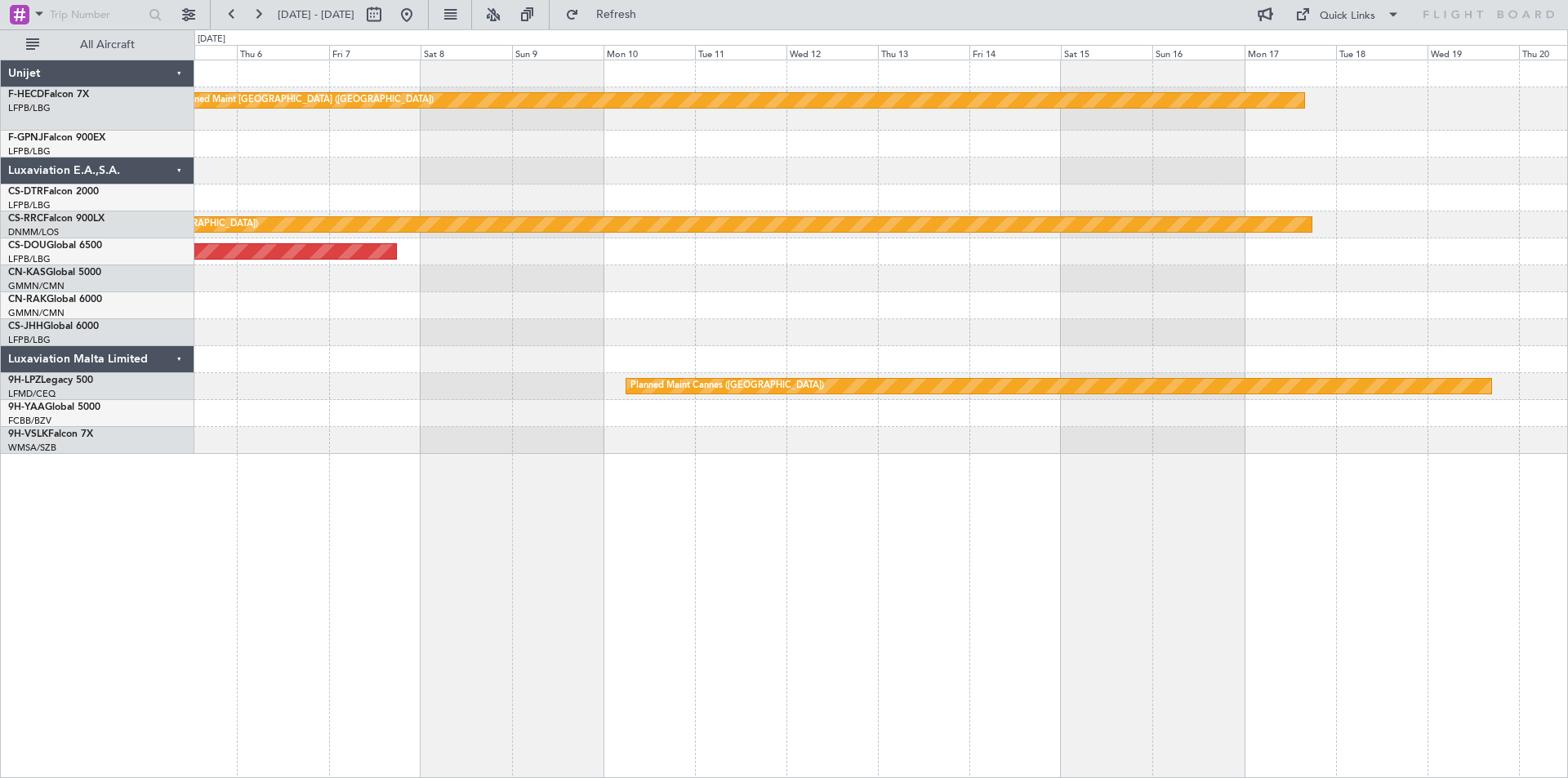
click at [966, 326] on div "Planned Maint [GEOGRAPHIC_DATA] ([GEOGRAPHIC_DATA]) Planned Maint [GEOGRAPHIC_D…" at bounding box center [880, 256] width 1373 height 393
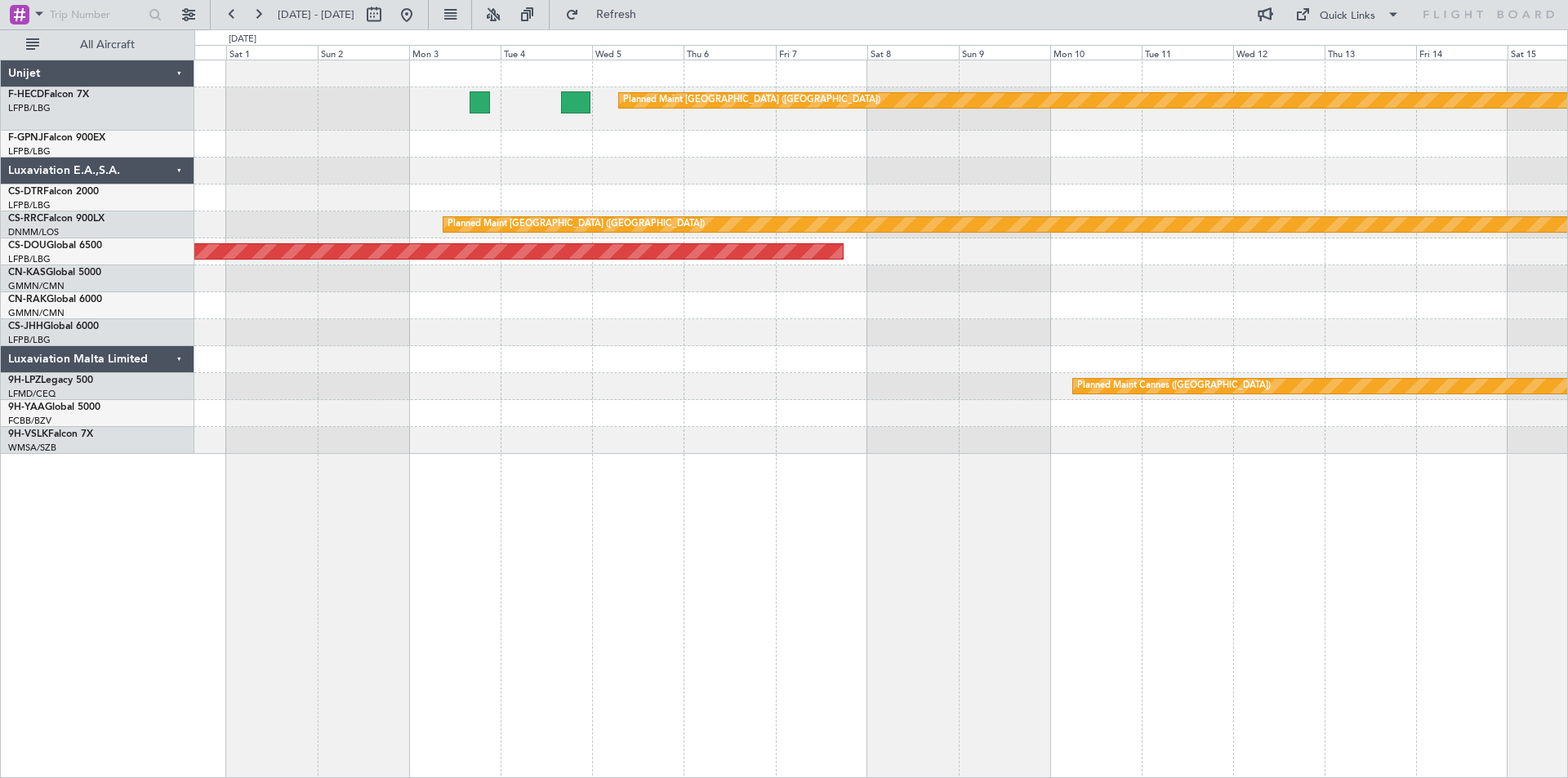
click at [966, 333] on div at bounding box center [880, 333] width 1373 height 27
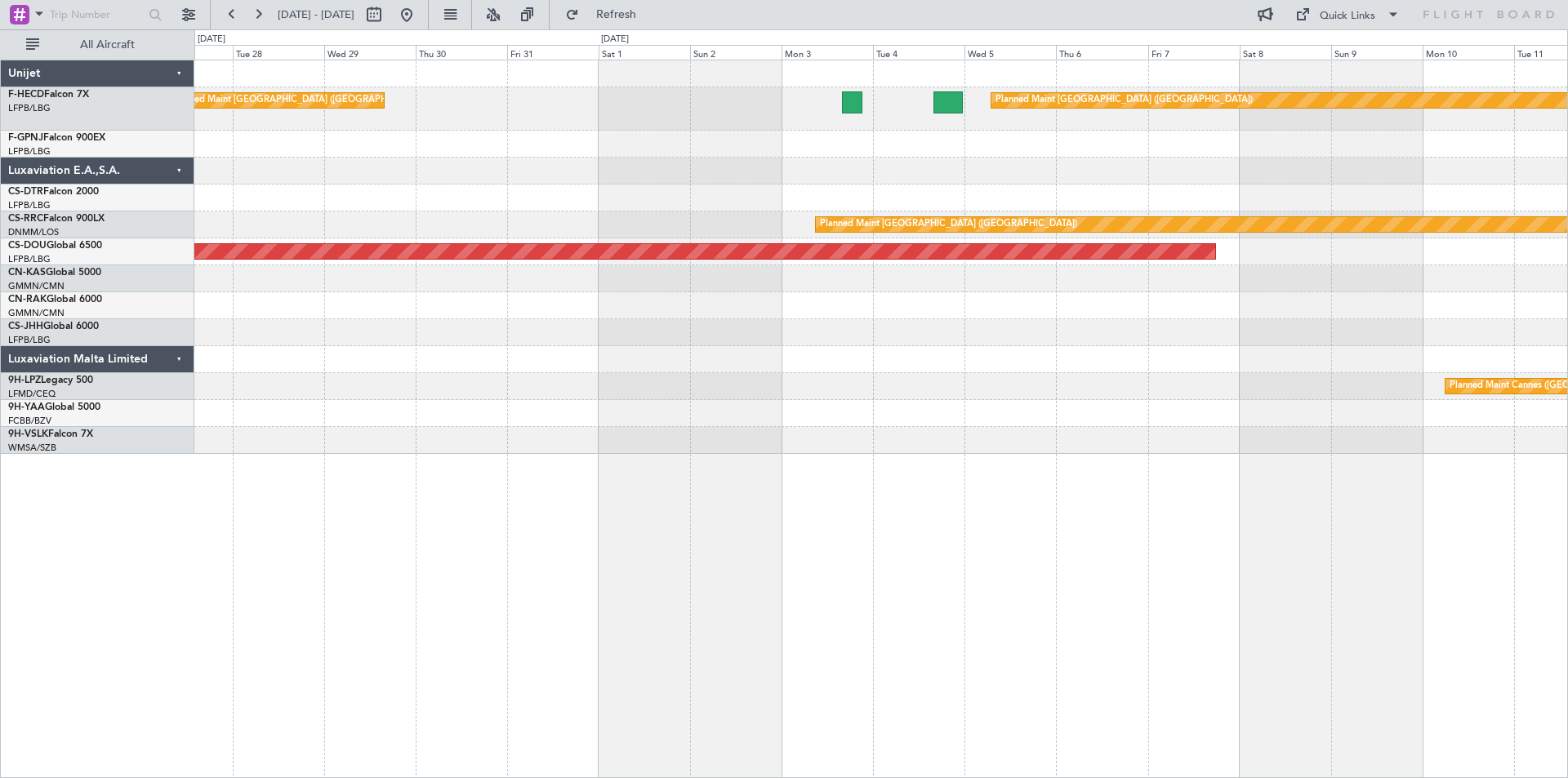
click at [927, 341] on div at bounding box center [880, 333] width 1373 height 27
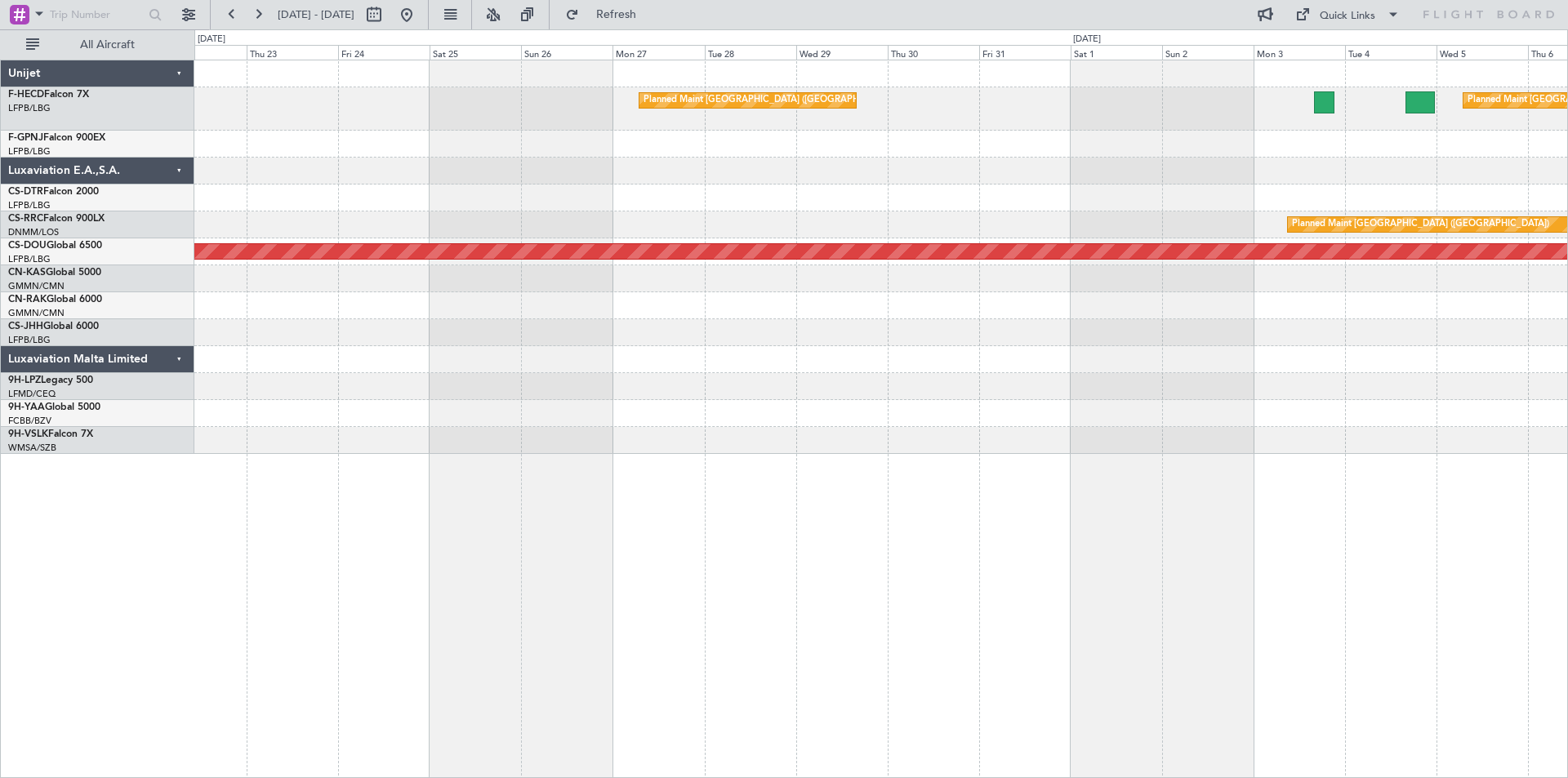
click at [886, 350] on div "Planned Maint [GEOGRAPHIC_DATA] ([GEOGRAPHIC_DATA]) Planned Maint [GEOGRAPHIC_D…" at bounding box center [880, 256] width 1373 height 393
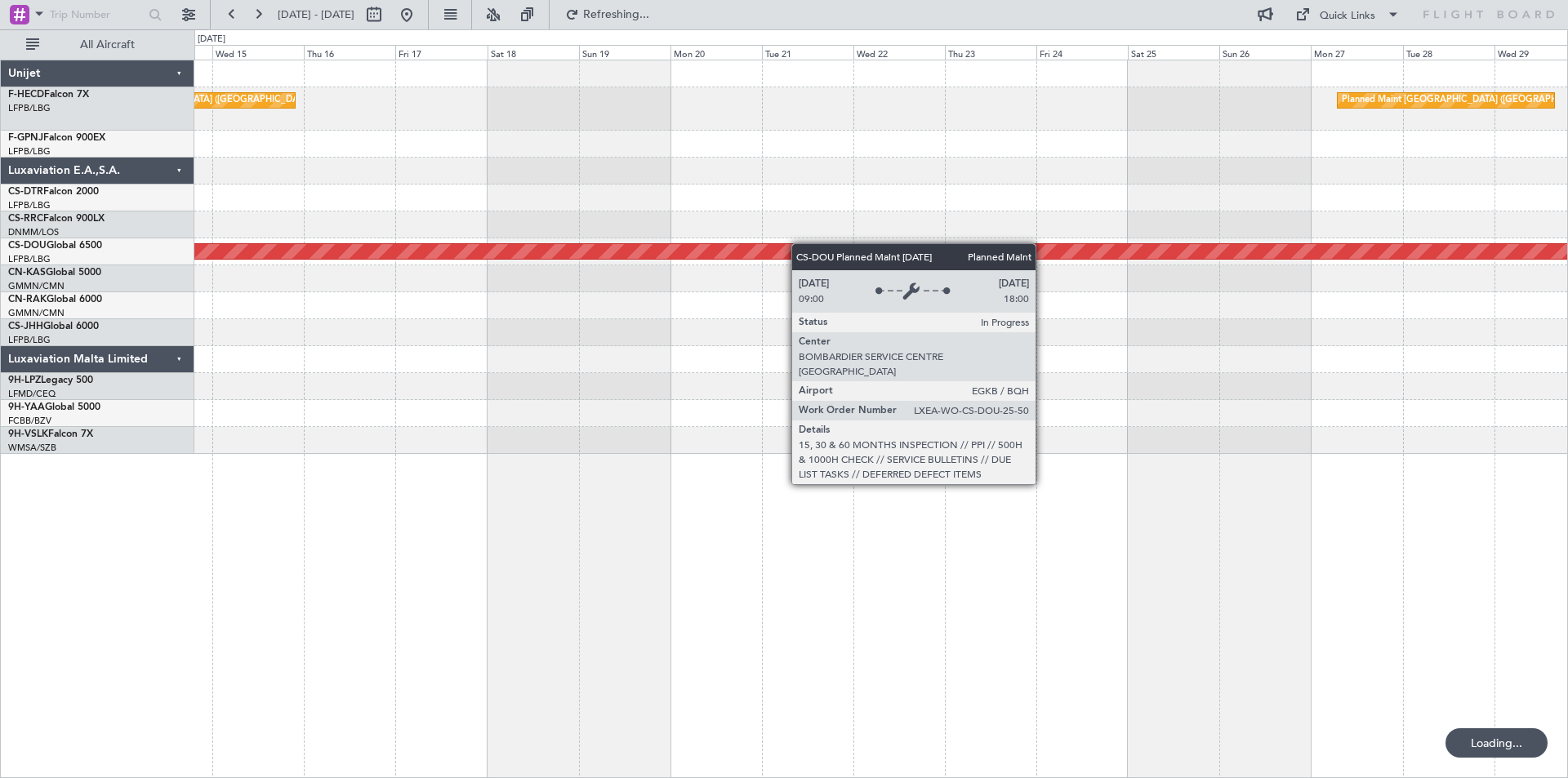
click at [1021, 251] on div "Planned Maint [GEOGRAPHIC_DATA] ([GEOGRAPHIC_DATA]) Planned Maint [GEOGRAPHIC_D…" at bounding box center [880, 256] width 1373 height 393
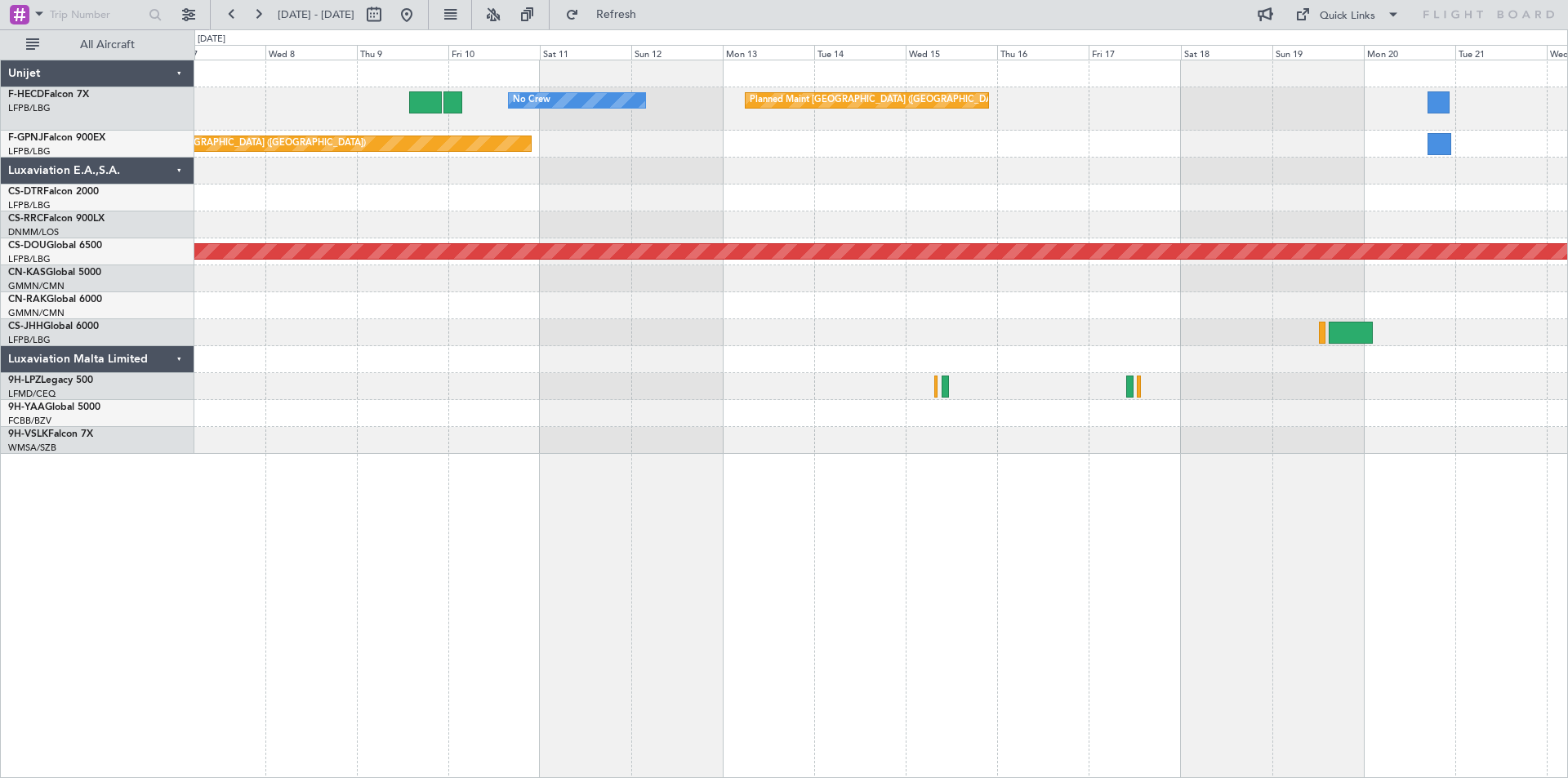
click at [1041, 174] on div "Planned Maint [GEOGRAPHIC_DATA] ([GEOGRAPHIC_DATA]) No Crew Planned Maint [GEOG…" at bounding box center [880, 256] width 1373 height 393
click at [667, 172] on div at bounding box center [880, 171] width 1373 height 27
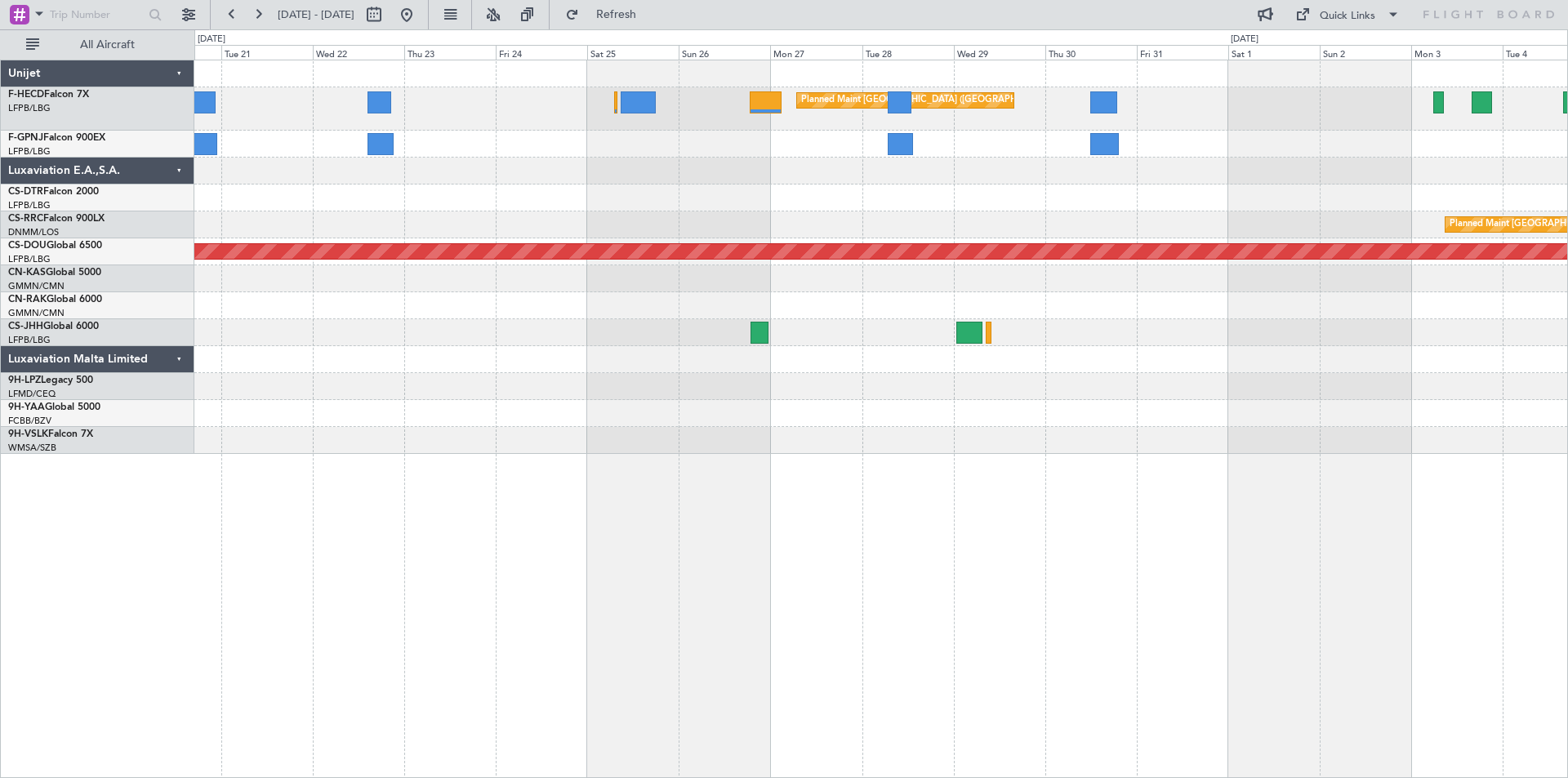
click at [560, 144] on div at bounding box center [880, 144] width 1373 height 27
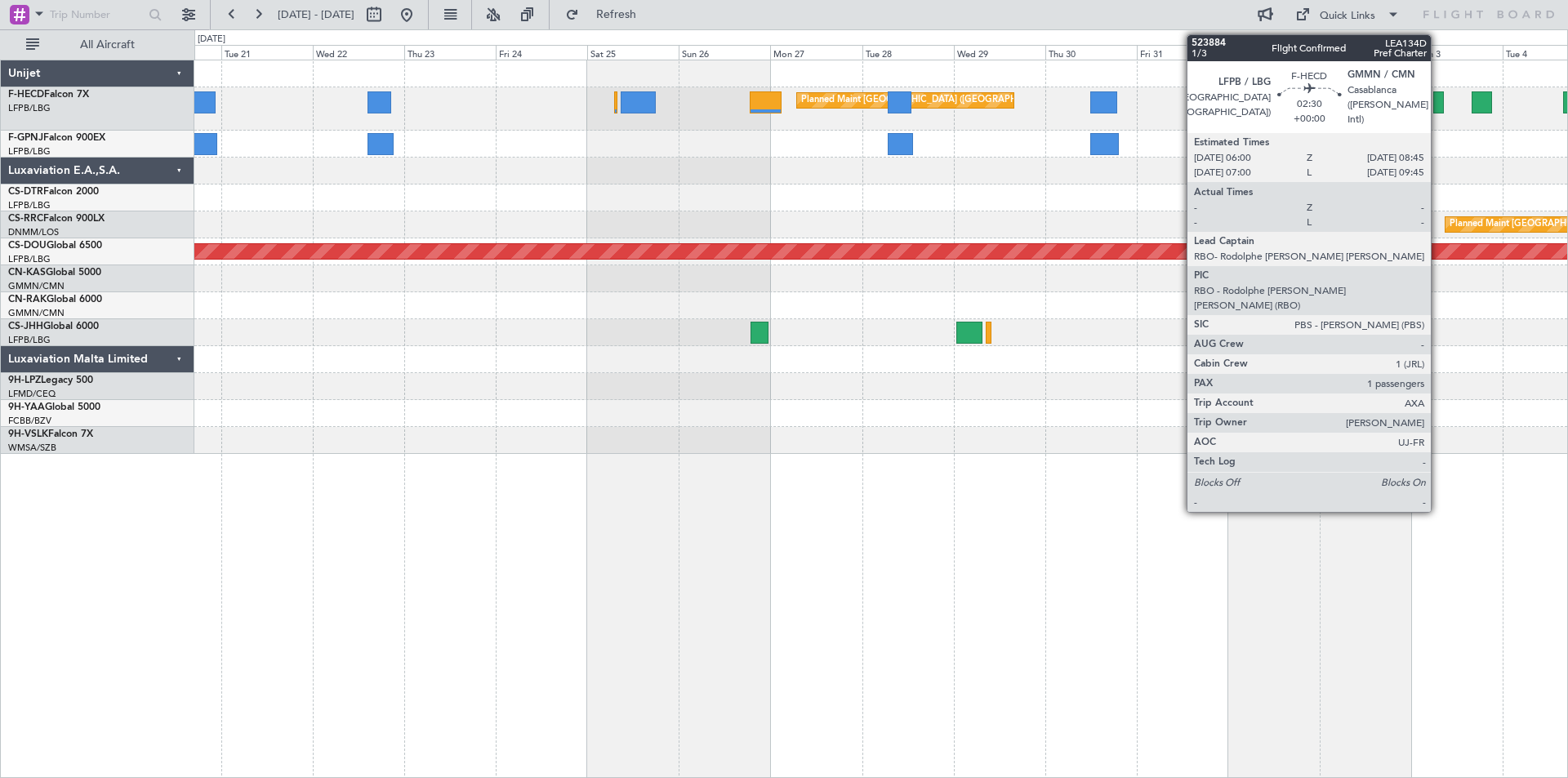
click at [1438, 104] on div at bounding box center [1439, 102] width 11 height 22
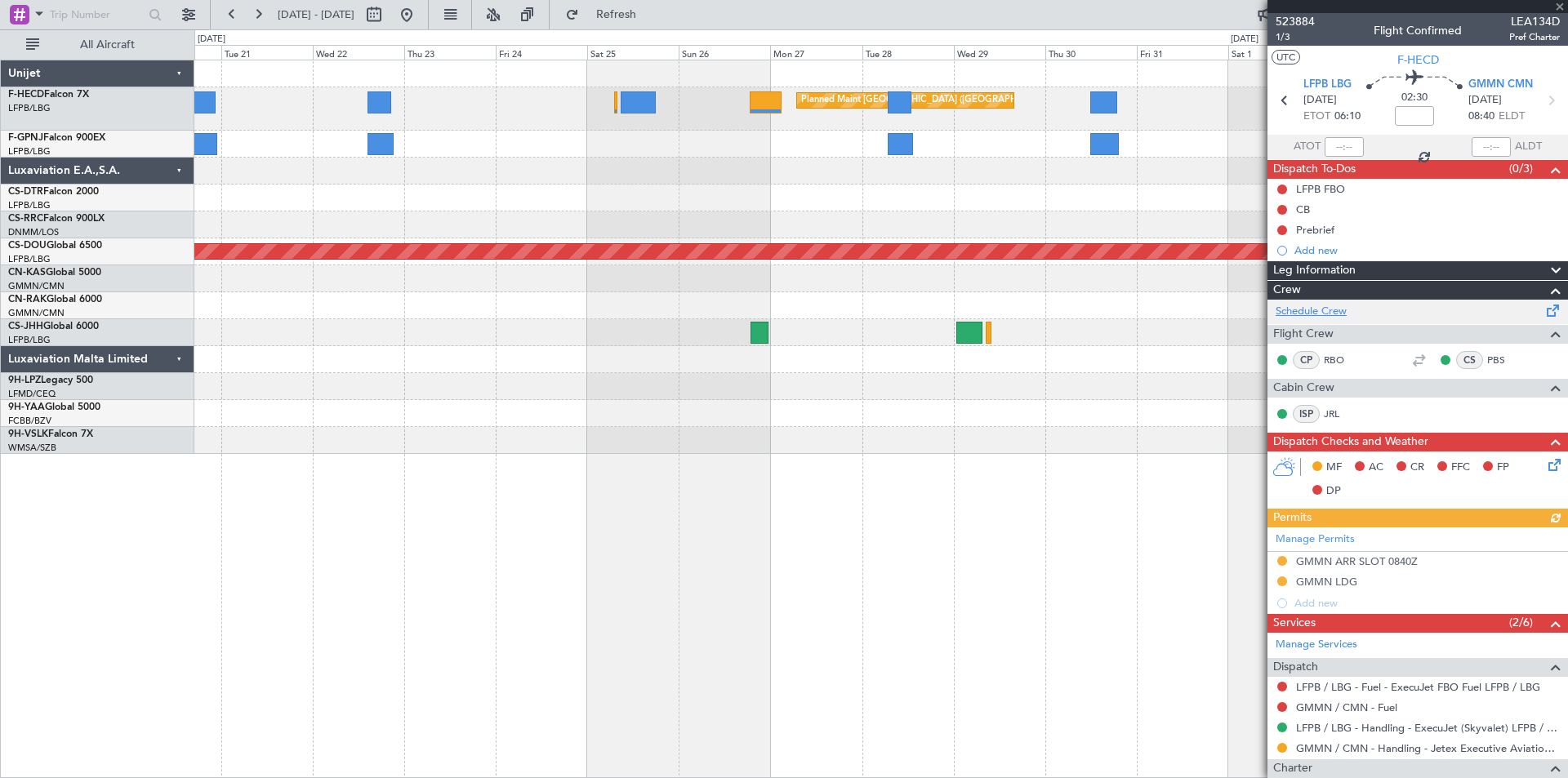
click at [1316, 309] on link "Schedule Crew" at bounding box center [1311, 312] width 71 height 16
